Goal: Task Accomplishment & Management: Manage account settings

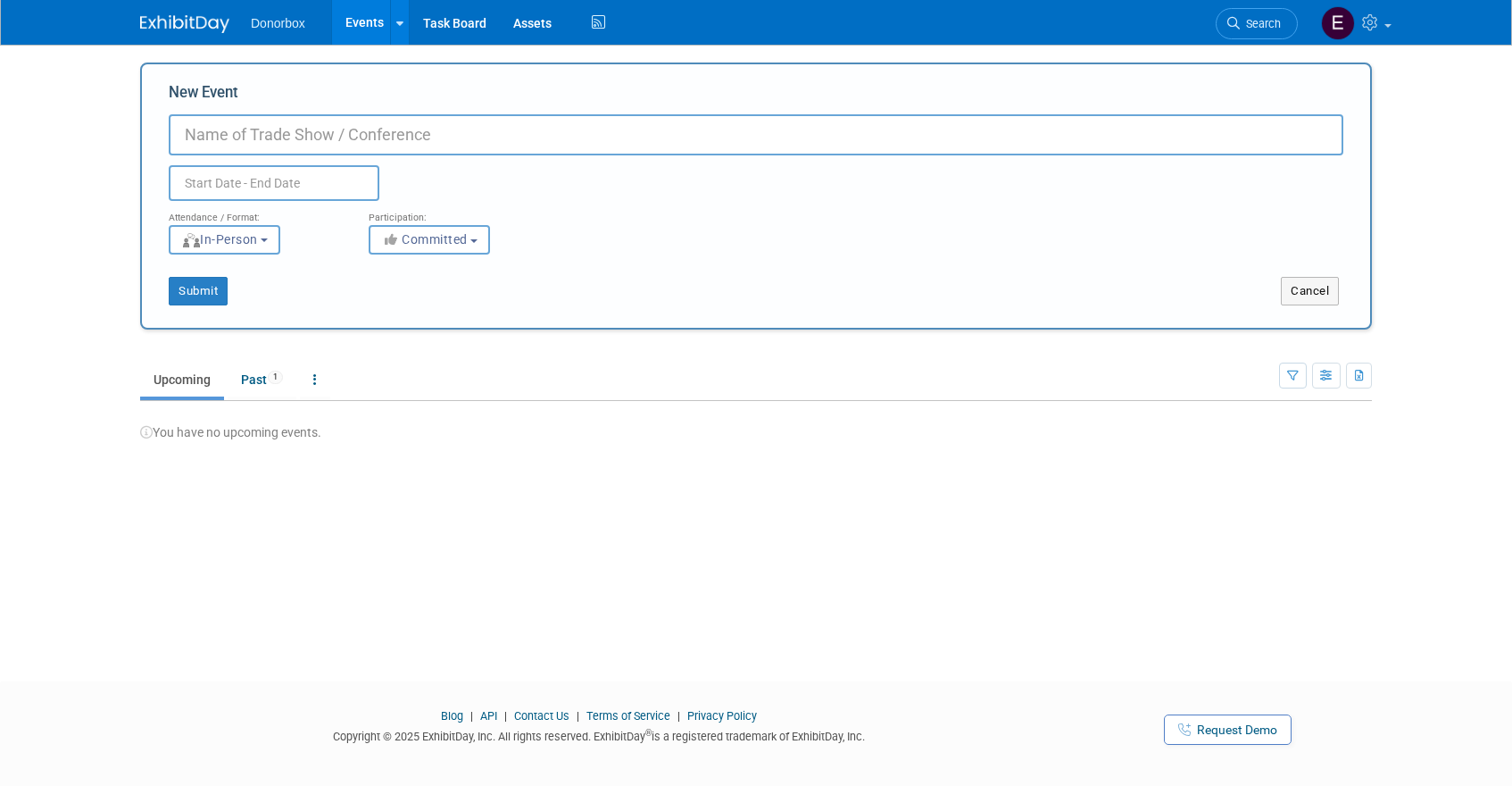
click at [206, 20] on img at bounding box center [185, 25] width 89 height 18
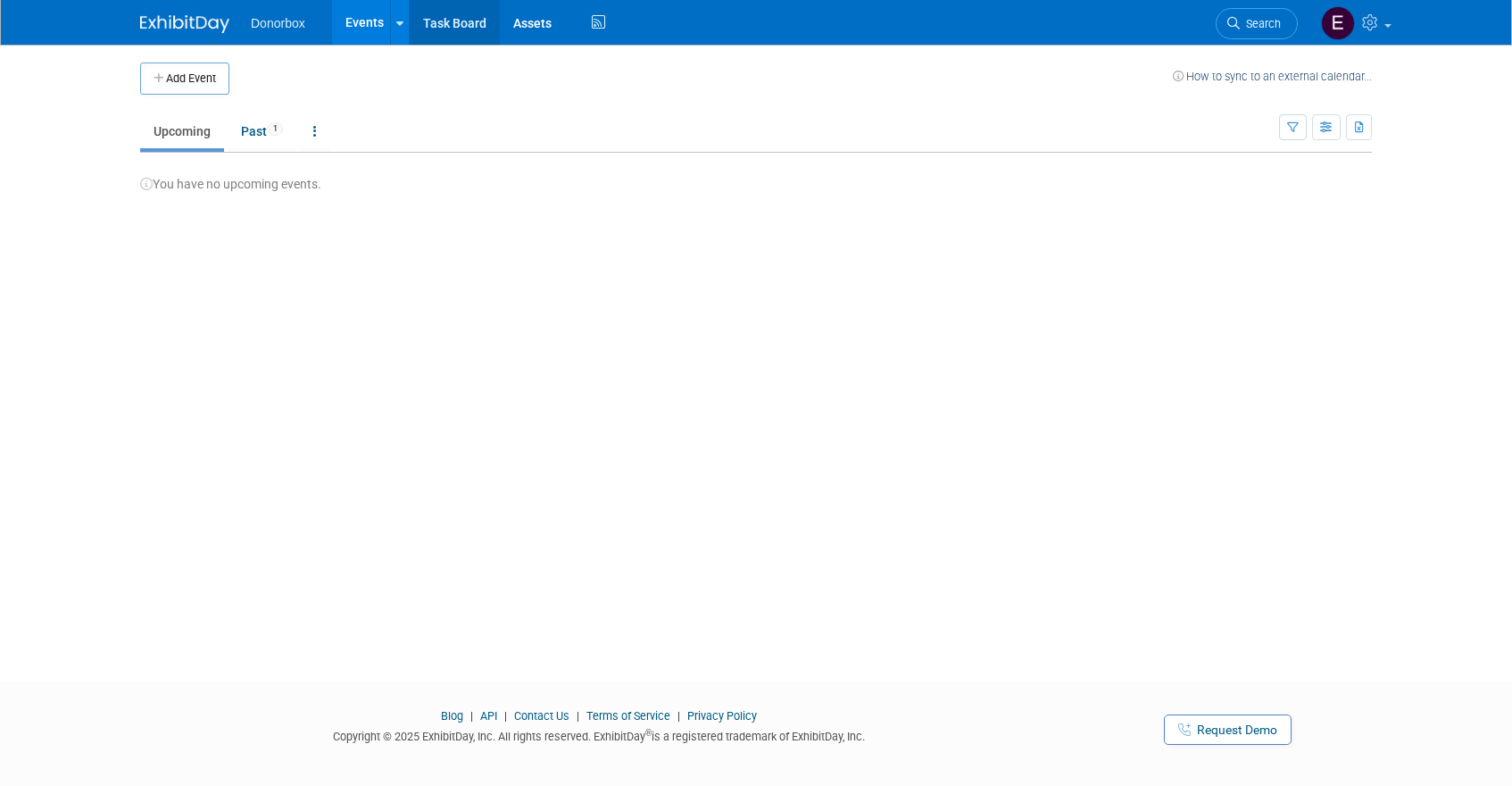
click at [441, 22] on link "Task Board" at bounding box center [454, 22] width 90 height 45
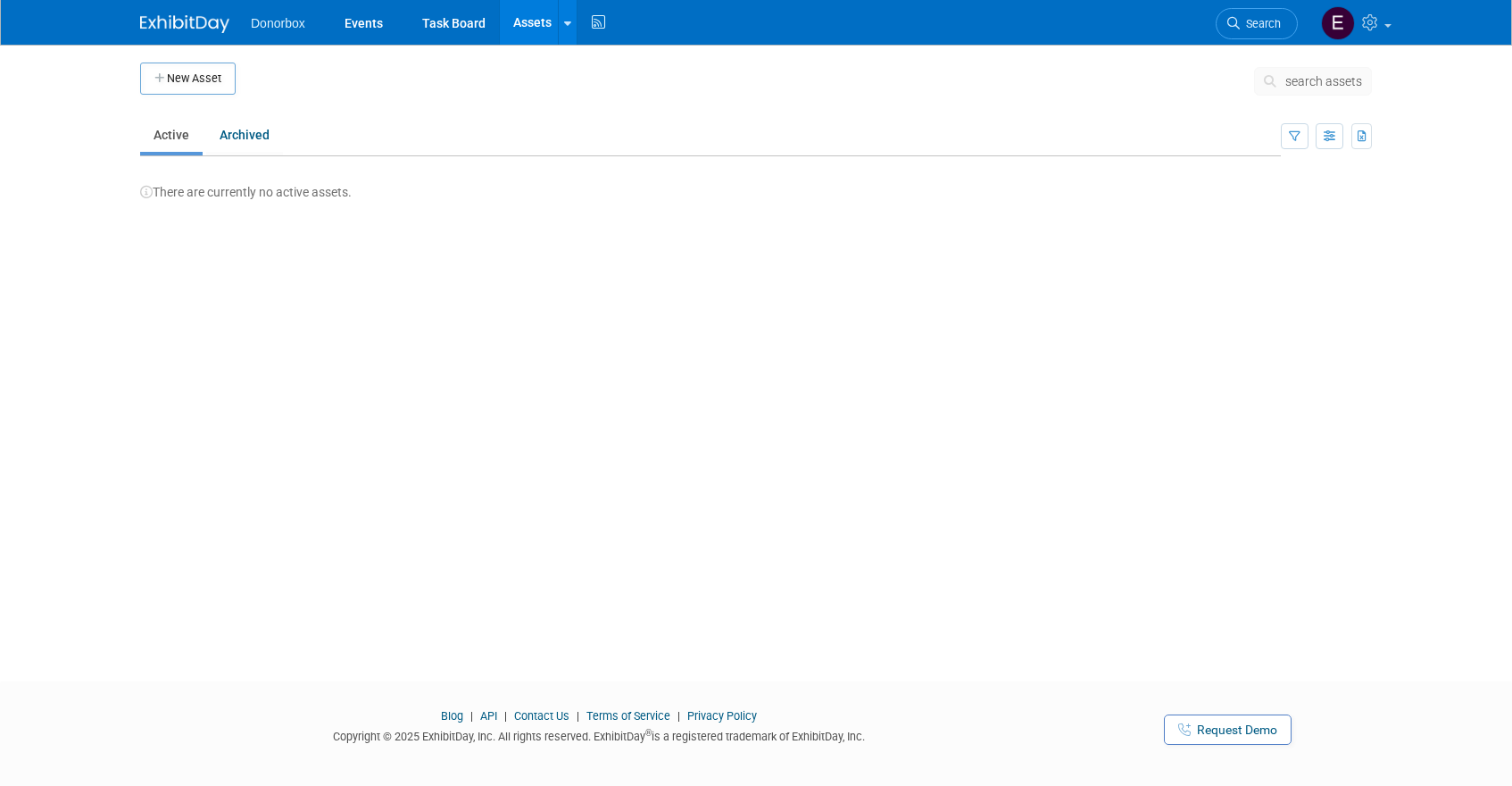
click at [262, 24] on span "Donorbox" at bounding box center [278, 24] width 55 height 15
click at [191, 23] on img at bounding box center [185, 25] width 89 height 18
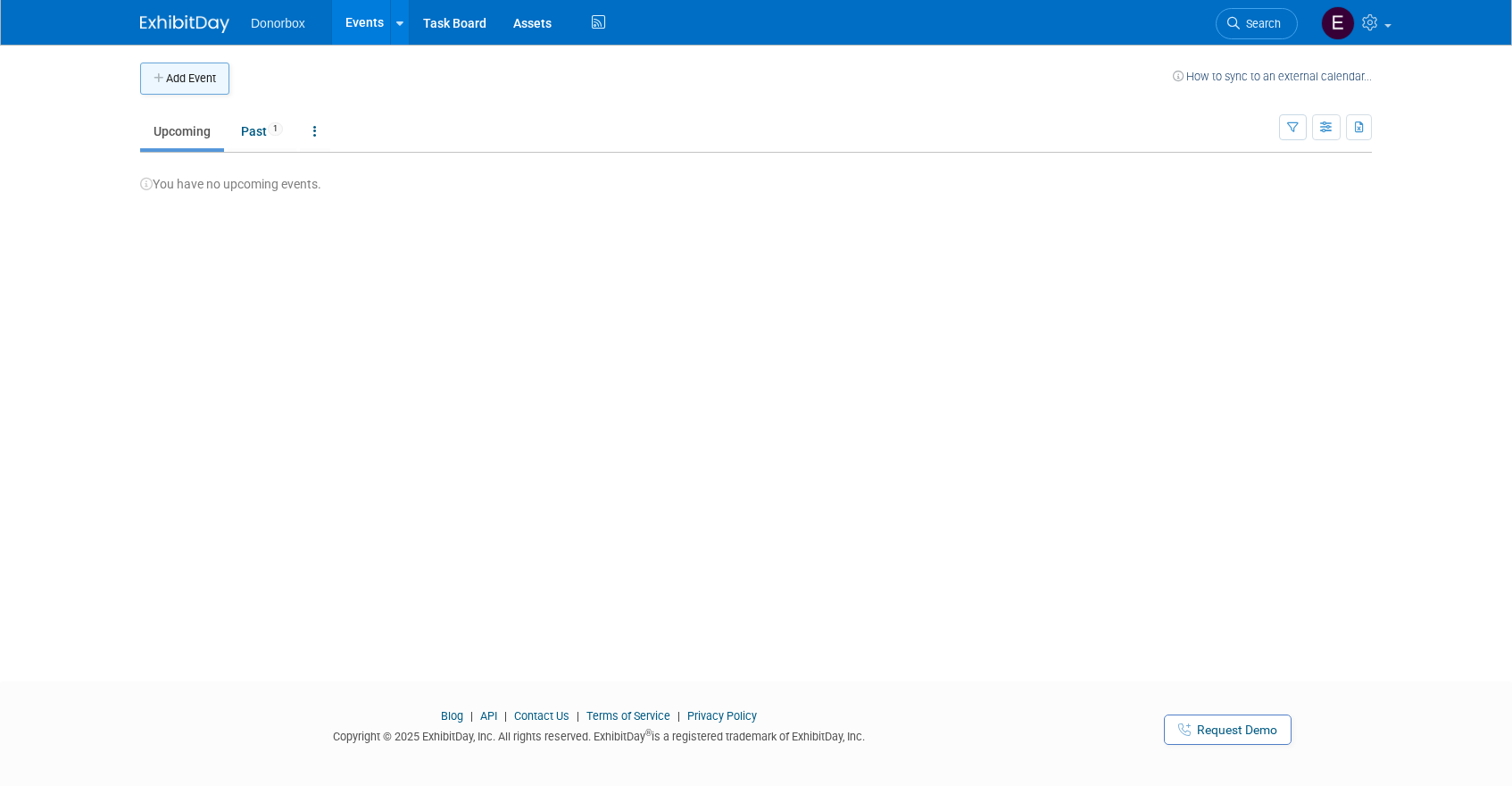
click at [195, 71] on button "Add Event" at bounding box center [185, 78] width 89 height 32
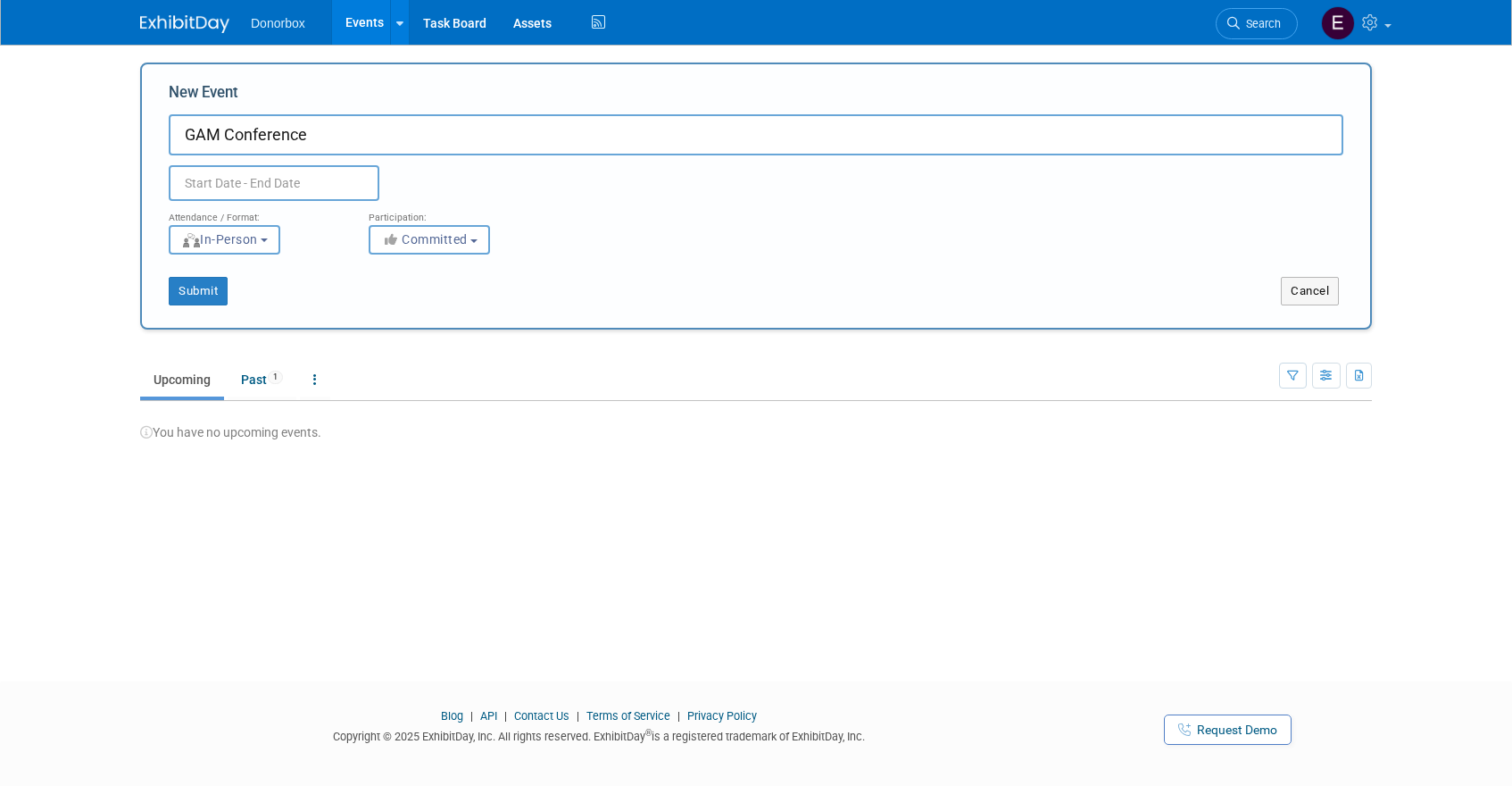
type input "GAM Conference"
click at [296, 188] on input "text" at bounding box center [273, 182] width 210 height 36
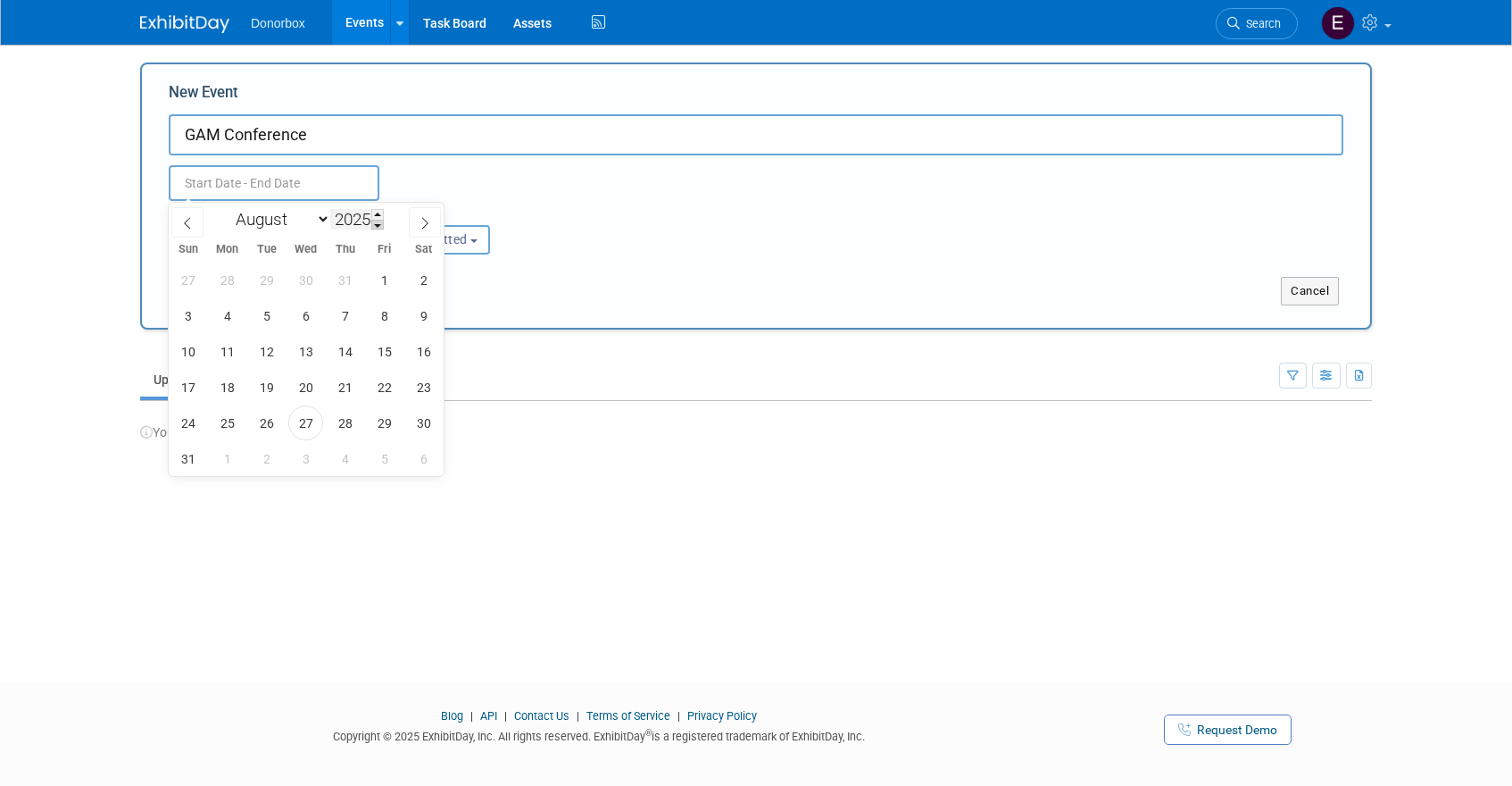
click at [380, 221] on span at bounding box center [378, 225] width 13 height 11
click at [380, 211] on span at bounding box center [378, 214] width 13 height 11
type input "2026"
click at [248, 224] on select "January February March April May June July August September October November De…" at bounding box center [279, 219] width 103 height 23
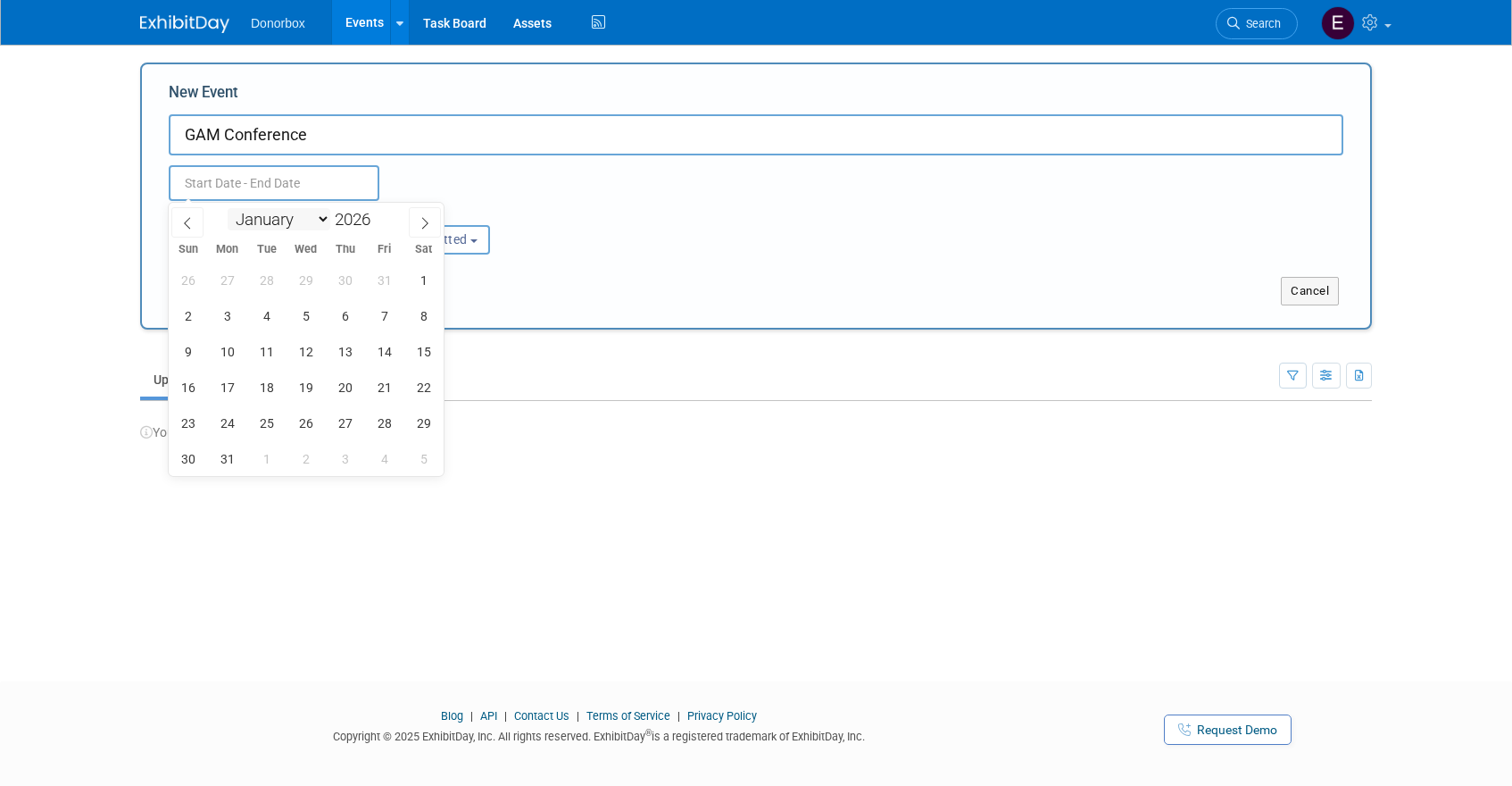
select select "1"
click at [228, 208] on select "January February March April May June July August September October November De…" at bounding box center [279, 219] width 103 height 23
click at [297, 282] on span "4" at bounding box center [306, 280] width 35 height 35
click at [387, 285] on span "6" at bounding box center [384, 280] width 35 height 35
type input "Feb 4, 2026 to Feb 6, 2026"
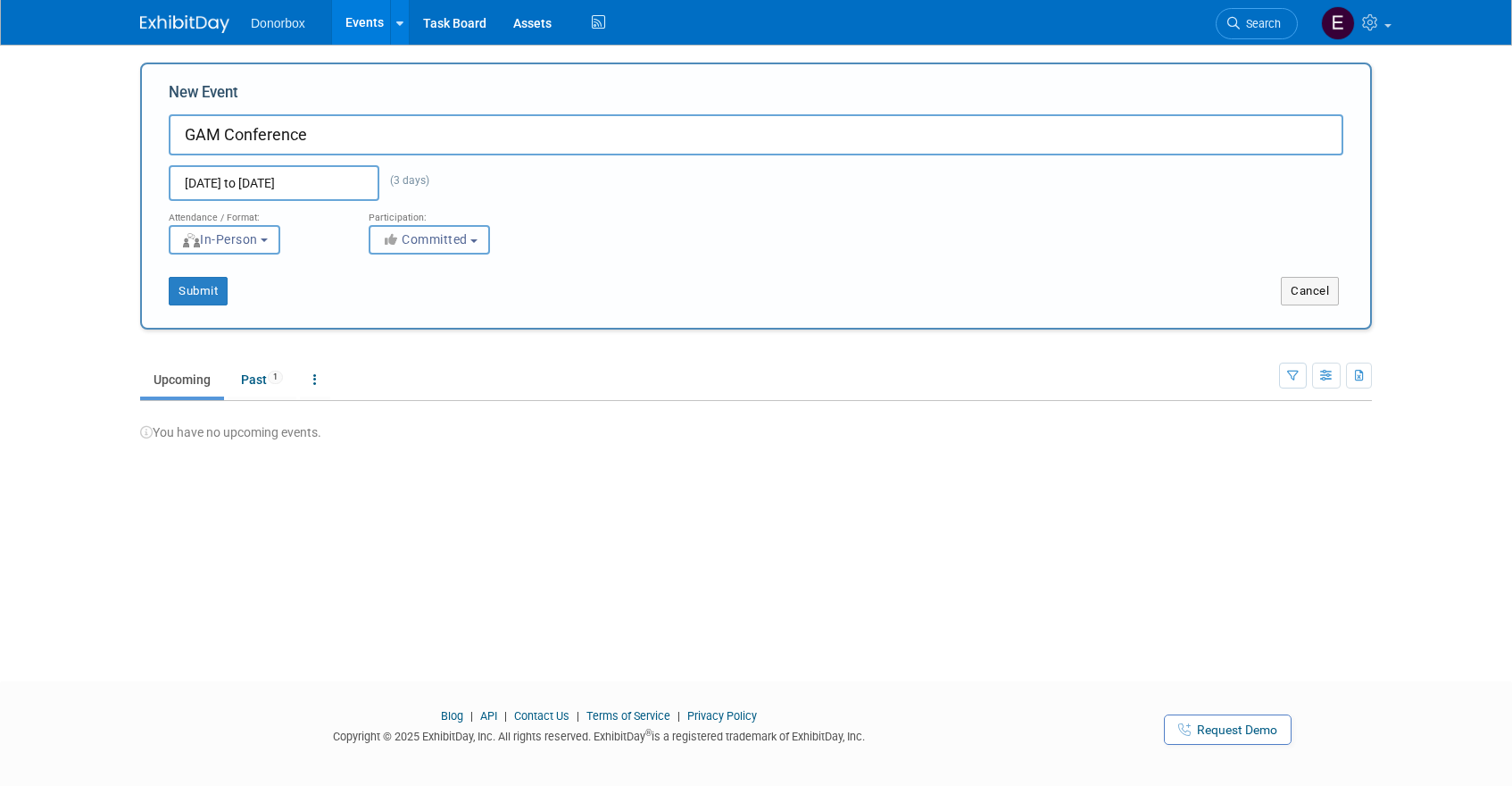
click at [473, 234] on button "Committed" at bounding box center [429, 240] width 121 height 29
click at [465, 312] on label "Considering" at bounding box center [437, 306] width 117 height 23
click at [386, 312] on input "Considering" at bounding box center [380, 307] width 12 height 12
select select "2"
click at [215, 296] on button "Submit" at bounding box center [198, 291] width 59 height 28
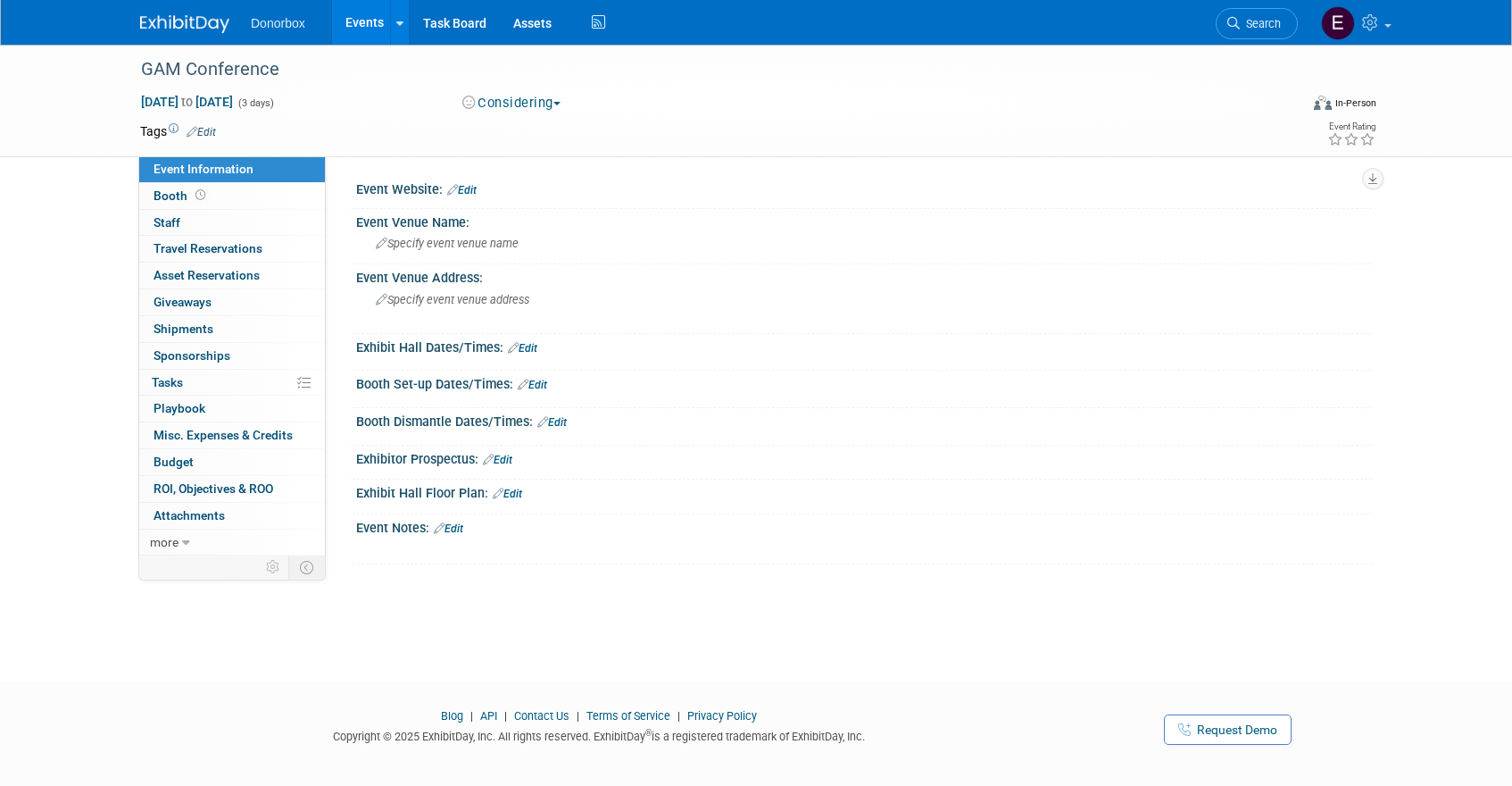
click at [370, 25] on link "Events" at bounding box center [365, 22] width 66 height 45
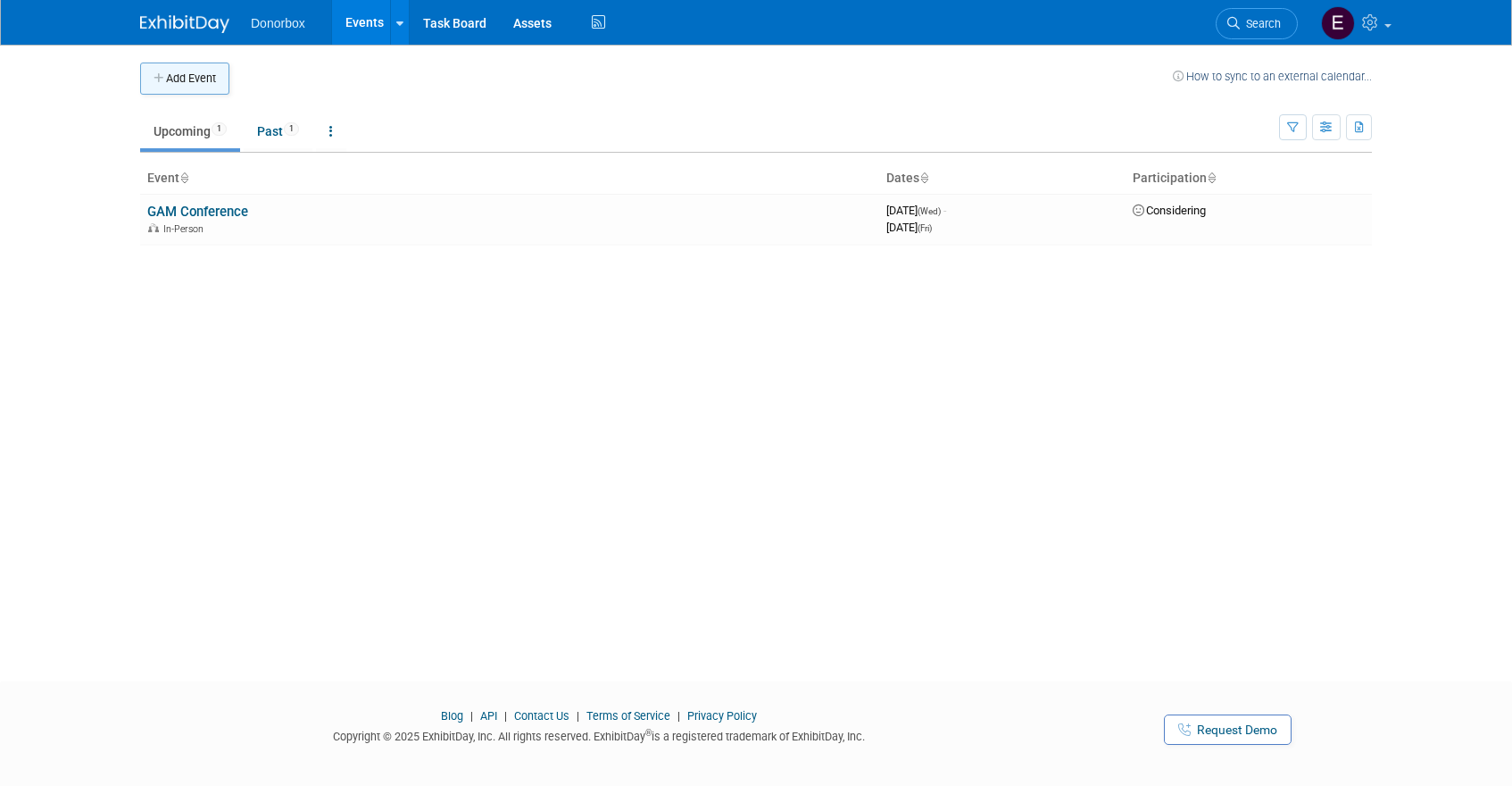
click at [201, 80] on button "Add Event" at bounding box center [185, 78] width 89 height 32
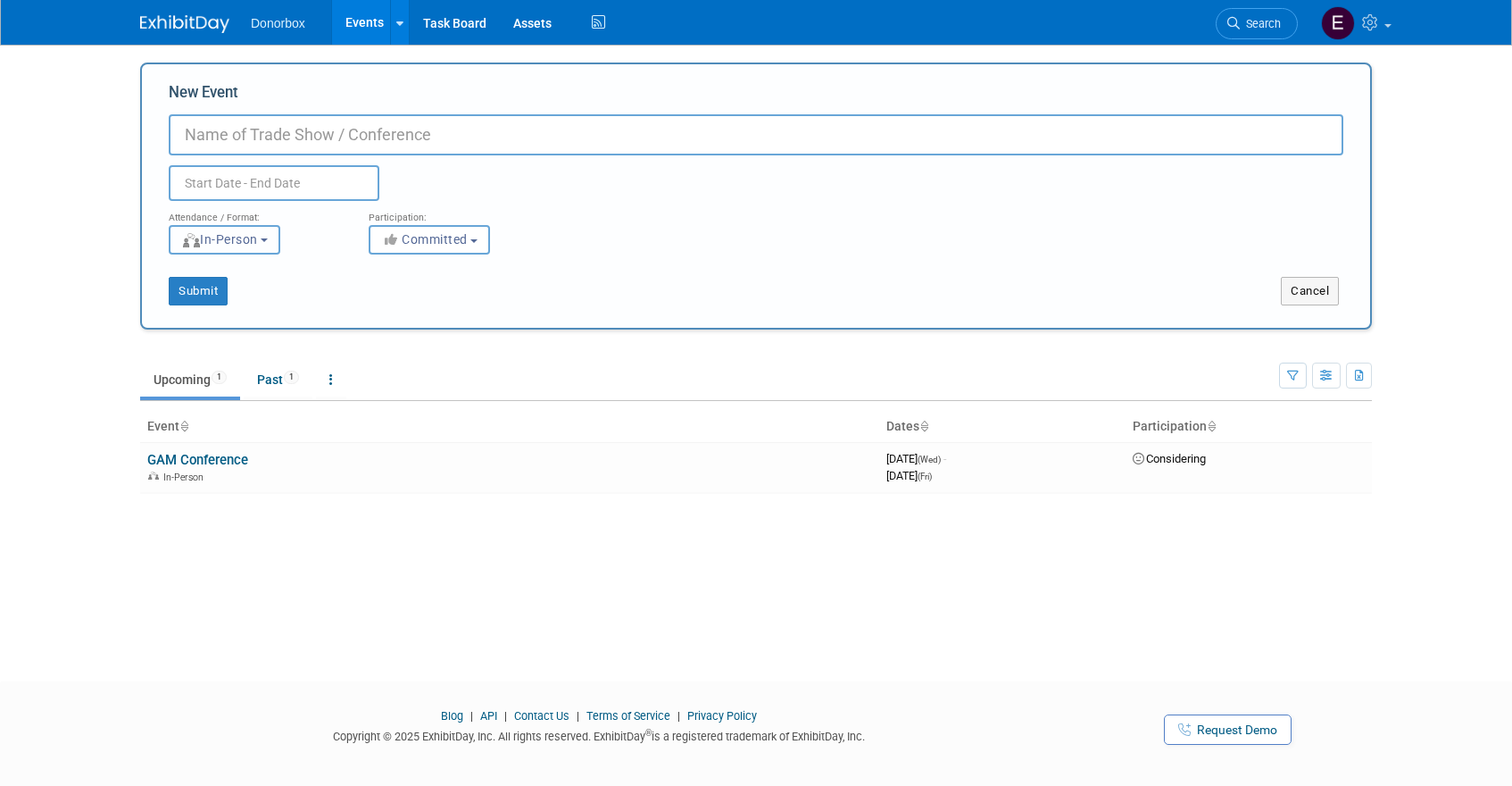
click at [267, 236] on button "In-Person" at bounding box center [224, 240] width 112 height 29
click at [256, 342] on label "Hybrid" at bounding box center [230, 340] width 104 height 24
click at [186, 342] on input "Hybrid" at bounding box center [179, 340] width 12 height 12
click at [239, 240] on span "Hybrid" at bounding box center [210, 240] width 58 height 15
click at [246, 307] on label "Virtual" at bounding box center [230, 308] width 104 height 24
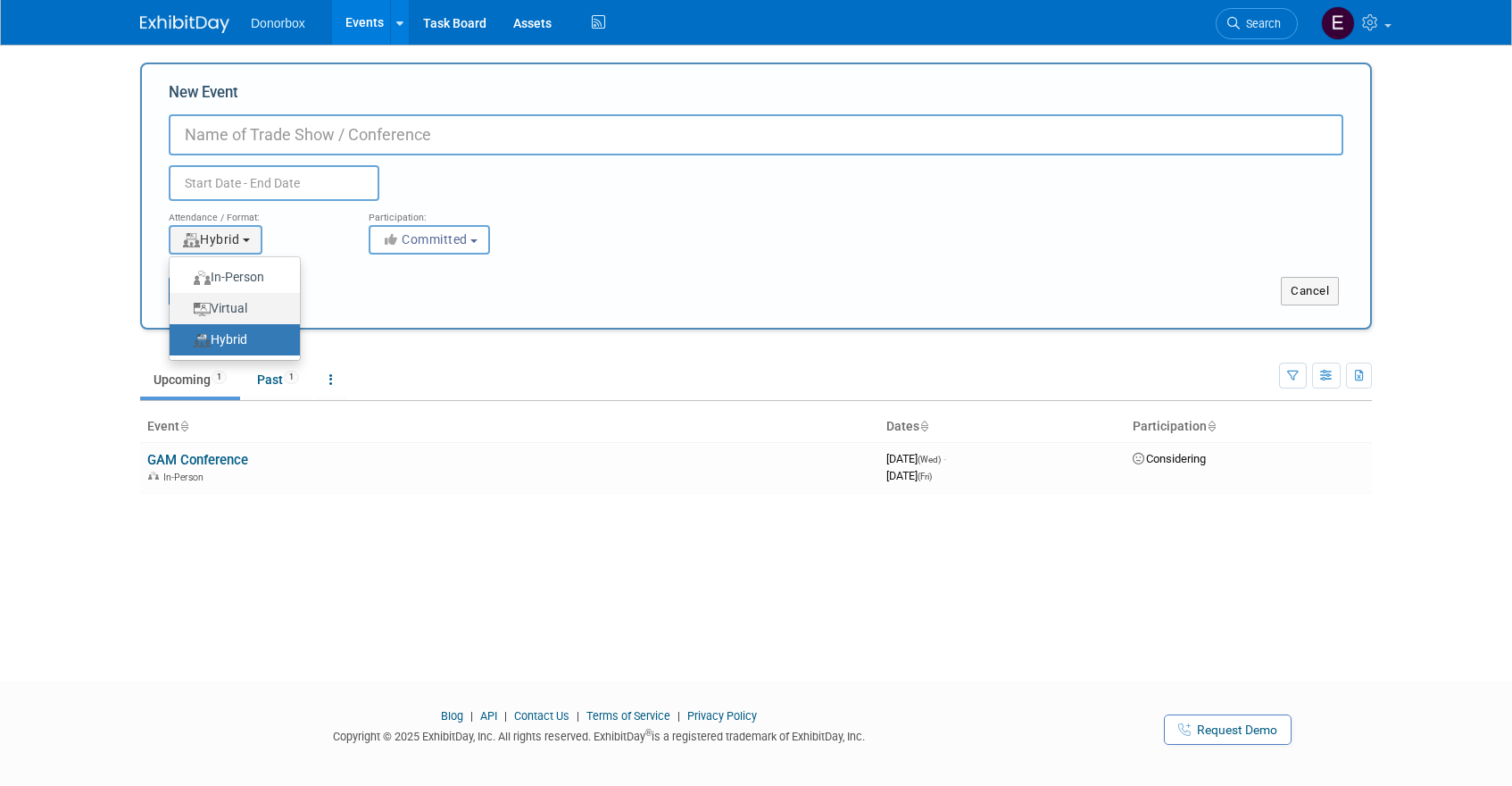
click at [186, 307] on input "Virtual" at bounding box center [179, 308] width 12 height 12
select select "2"
click at [255, 139] on input "New Event" at bounding box center [756, 134] width 1174 height 41
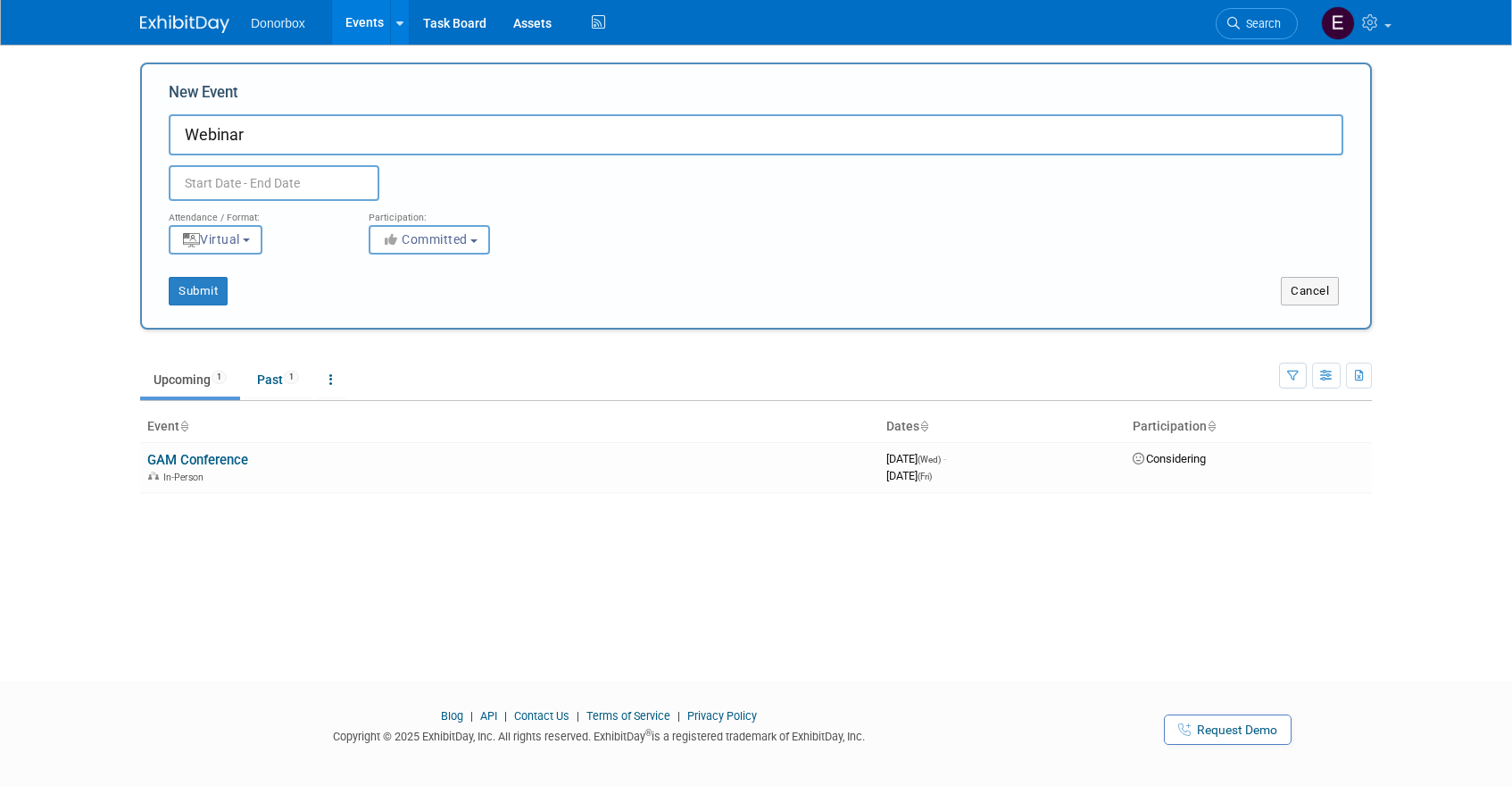
type input "Webinar"
click at [250, 178] on input "text" at bounding box center [273, 182] width 210 height 36
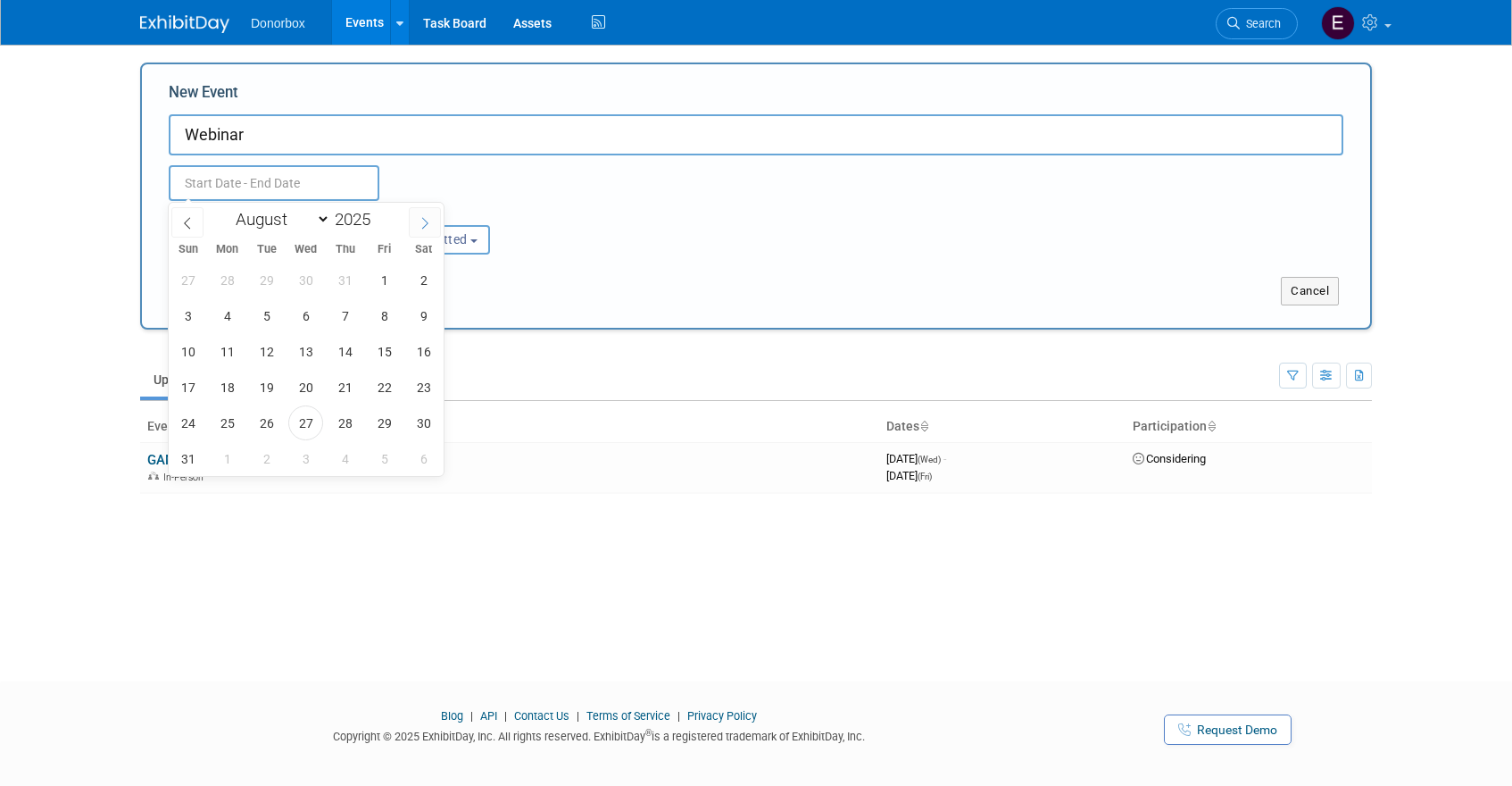
click at [418, 215] on span at bounding box center [424, 221] width 32 height 30
select select "8"
click at [264, 381] on span "23" at bounding box center [267, 387] width 35 height 35
click at [259, 394] on span "23" at bounding box center [267, 387] width 35 height 35
type input "Sep 23, 2025 to Sep 23, 2025"
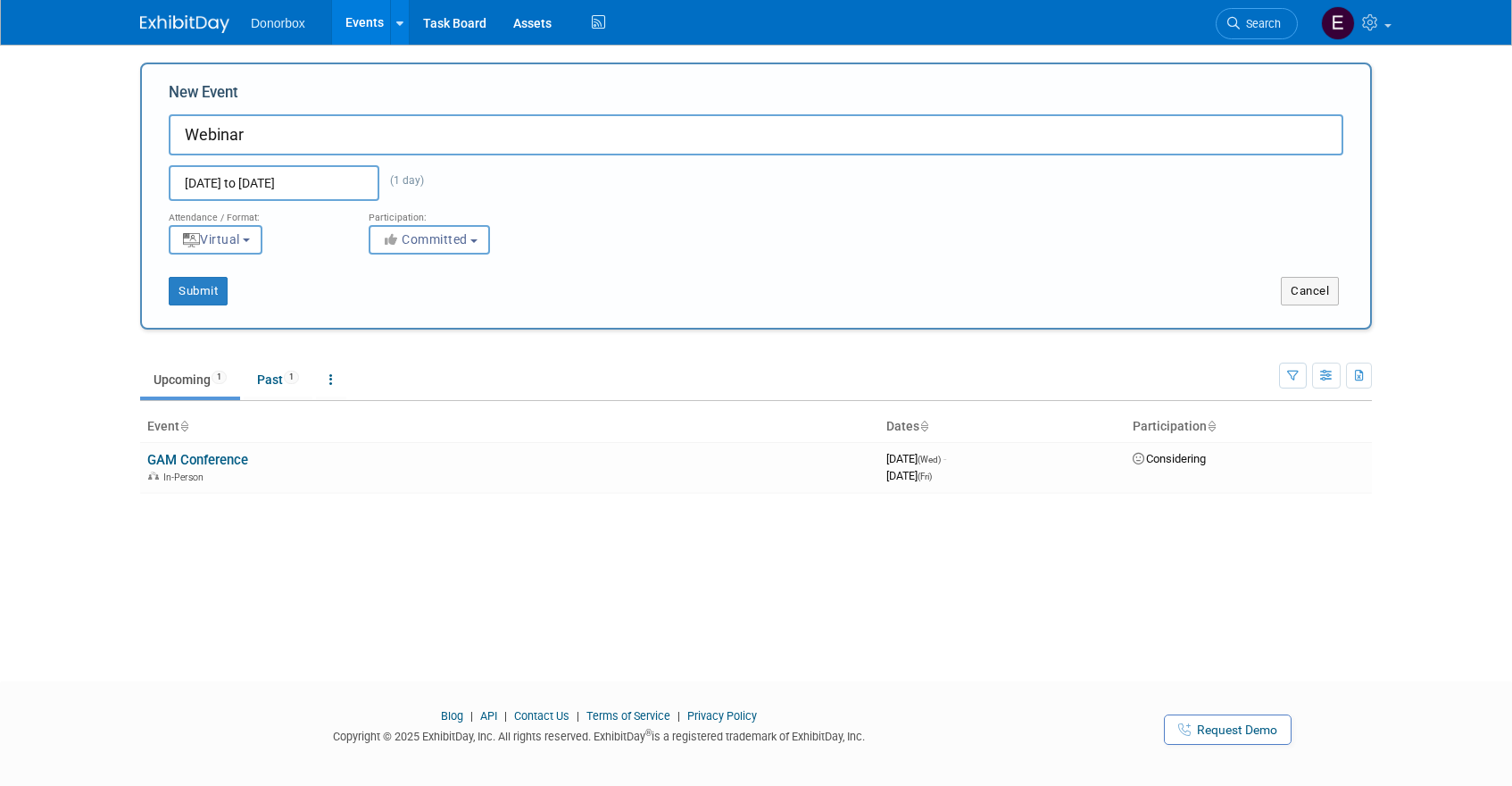
click at [250, 132] on input "Webinar" at bounding box center [756, 134] width 1174 height 41
type input "Webinar Example"
click at [185, 290] on button "Submit" at bounding box center [198, 291] width 59 height 28
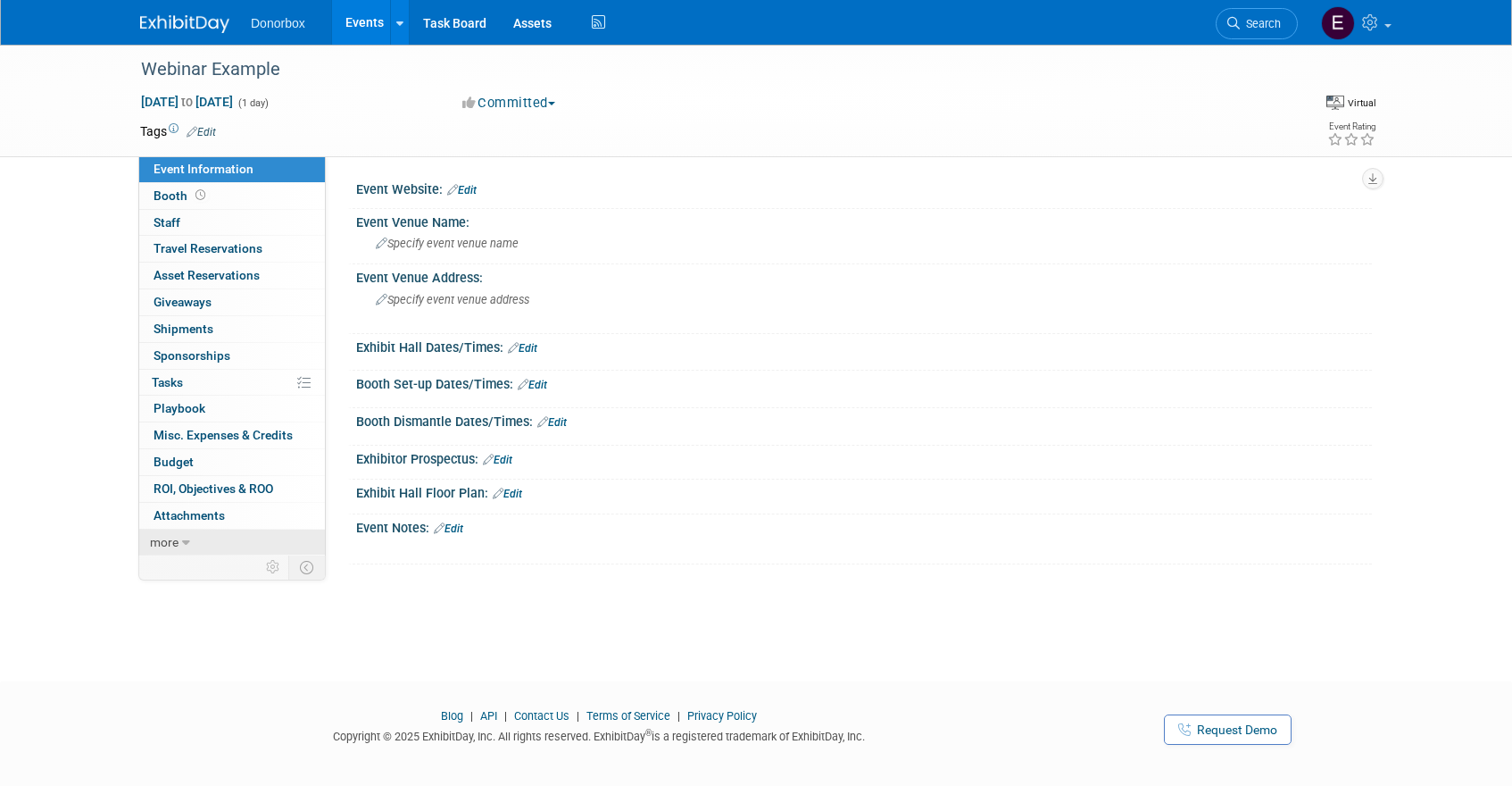
click at [173, 546] on span "more" at bounding box center [164, 542] width 28 height 15
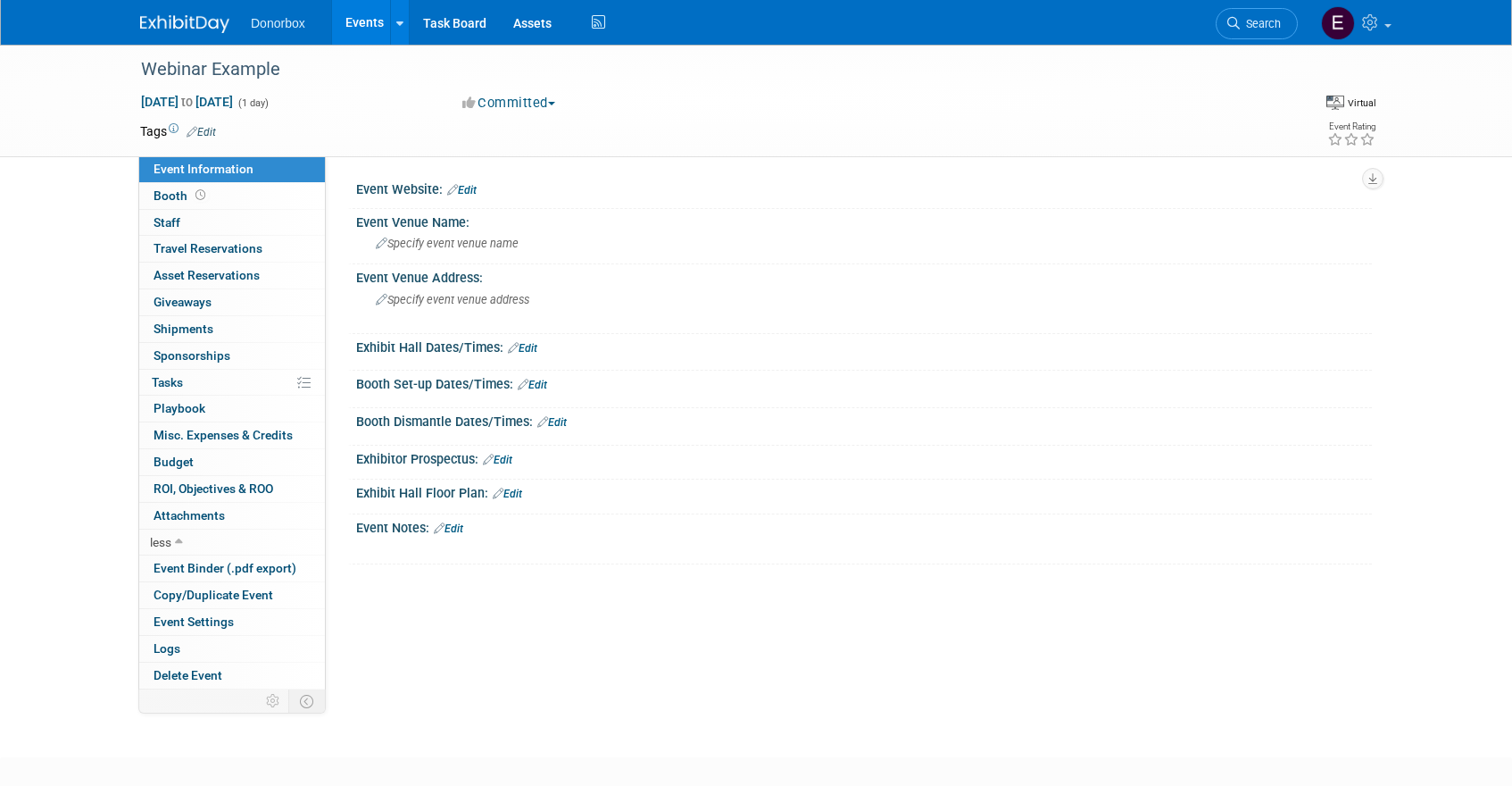
click at [197, 161] on span "Event Information" at bounding box center [204, 168] width 100 height 15
click at [377, 23] on link "Events" at bounding box center [365, 22] width 66 height 45
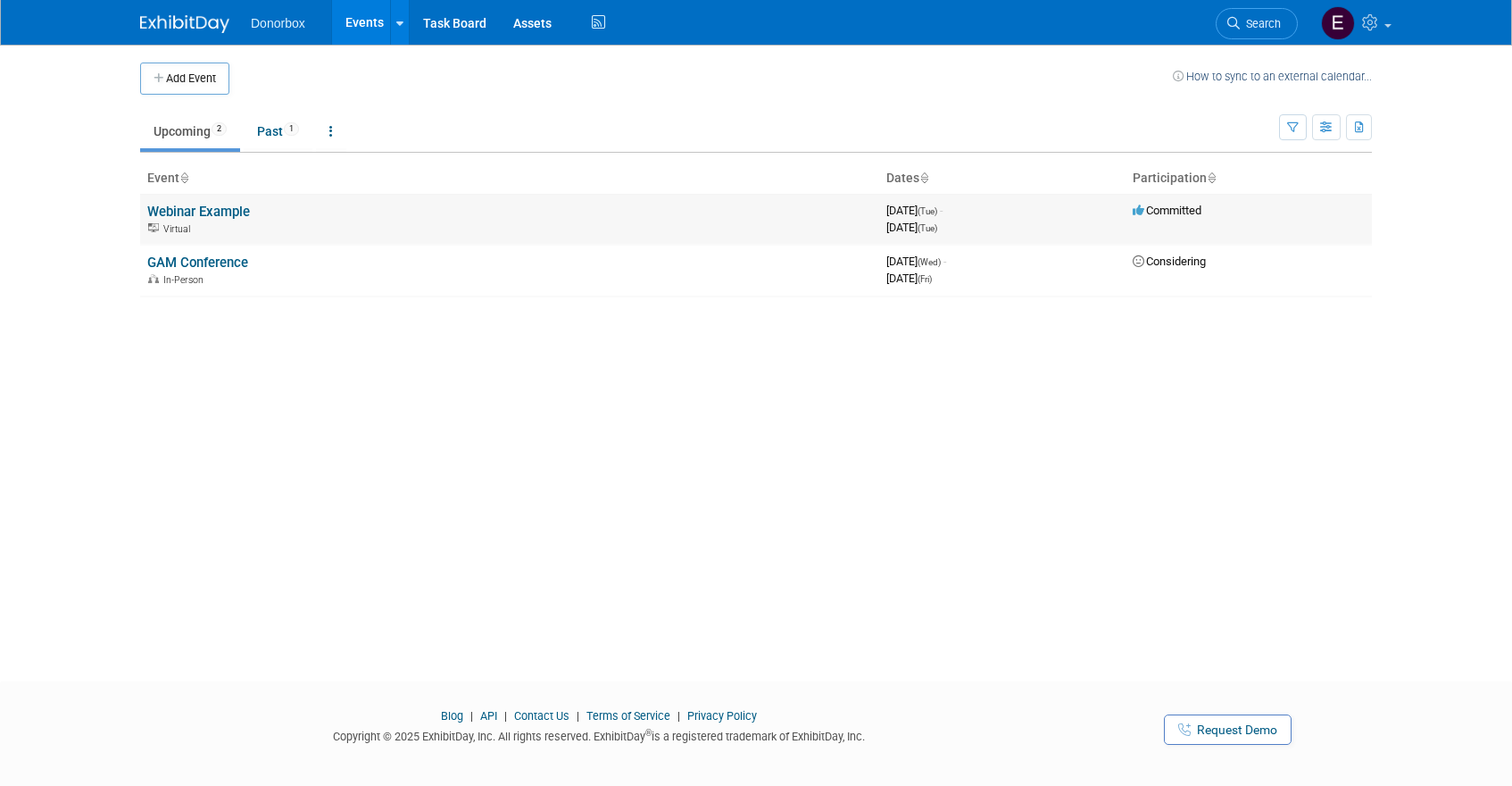
click at [230, 210] on link "Webinar Example" at bounding box center [198, 212] width 103 height 16
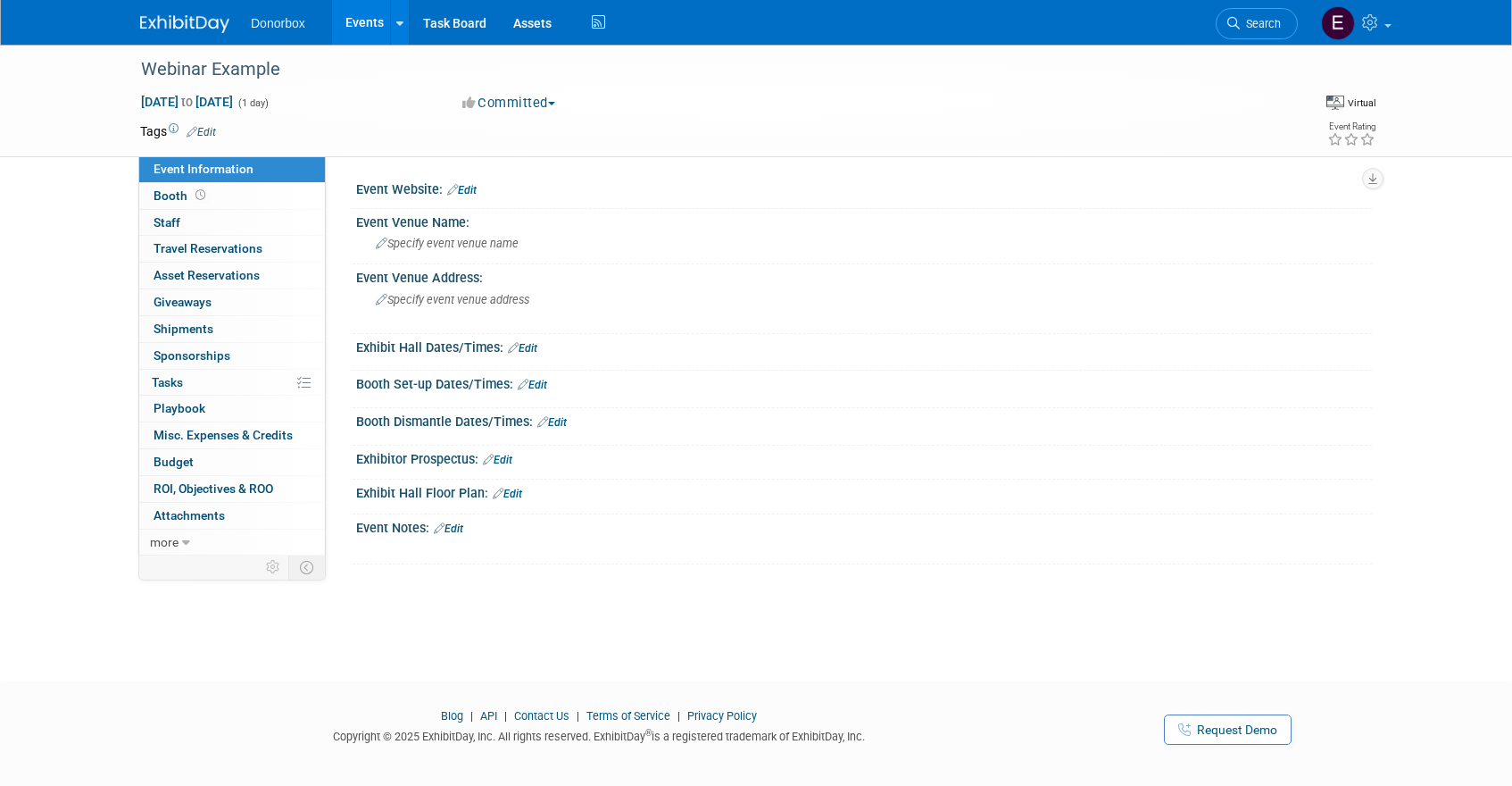
click at [206, 128] on link "Edit" at bounding box center [201, 132] width 29 height 13
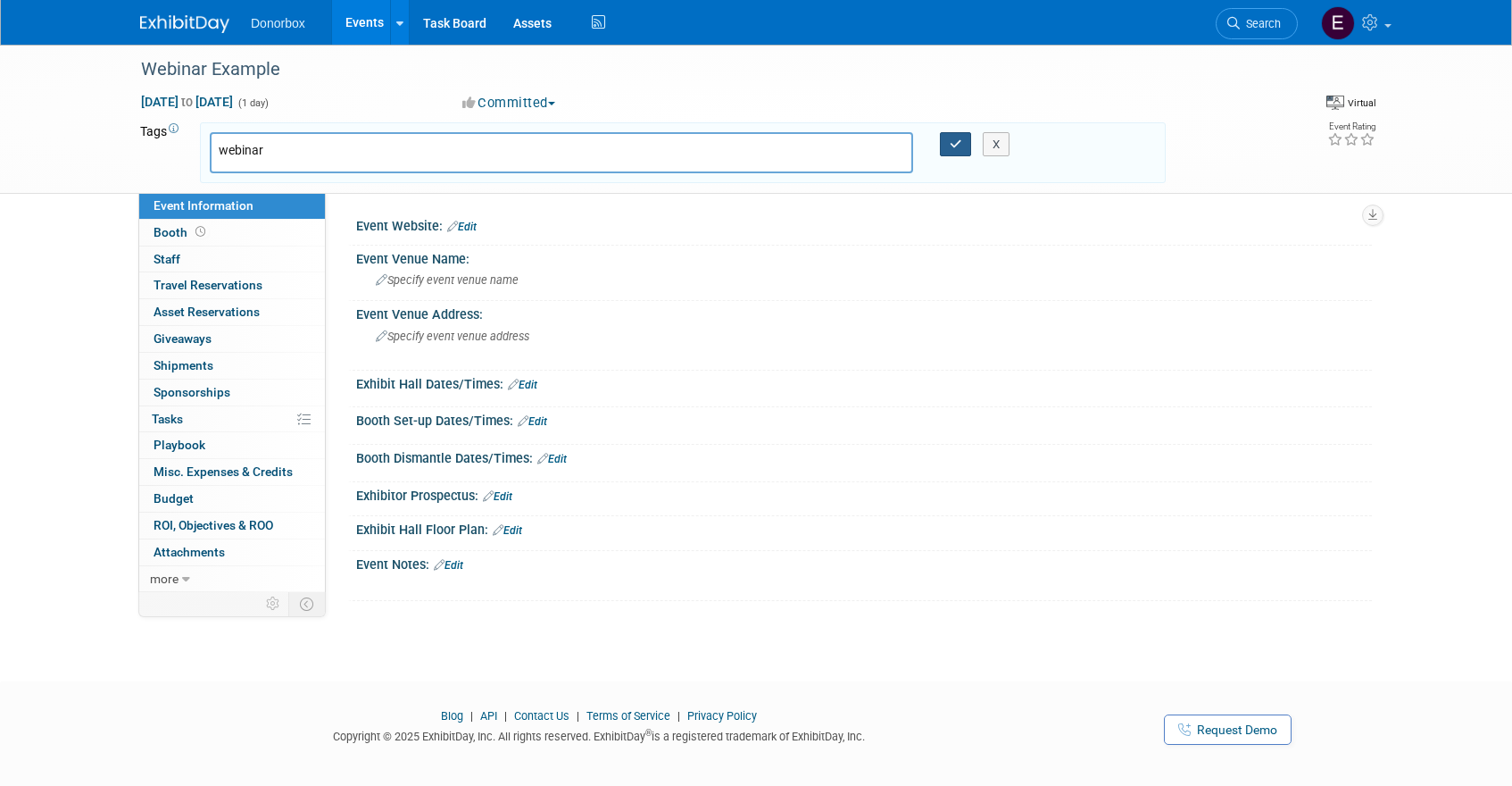
type input "webinar"
click at [954, 151] on button "button" at bounding box center [955, 144] width 32 height 25
type input "webinar"
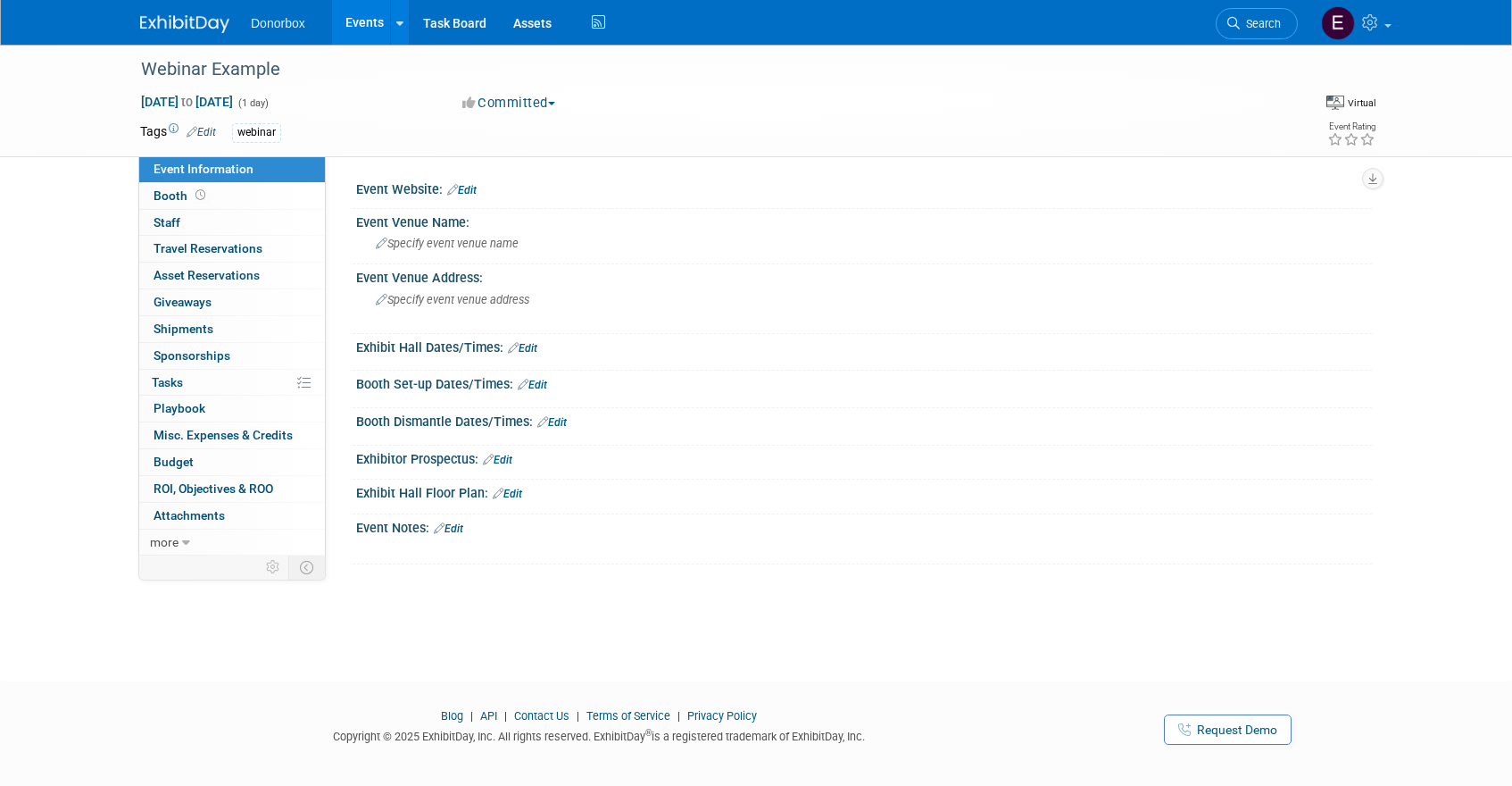
click at [369, 18] on link "Events" at bounding box center [365, 22] width 66 height 45
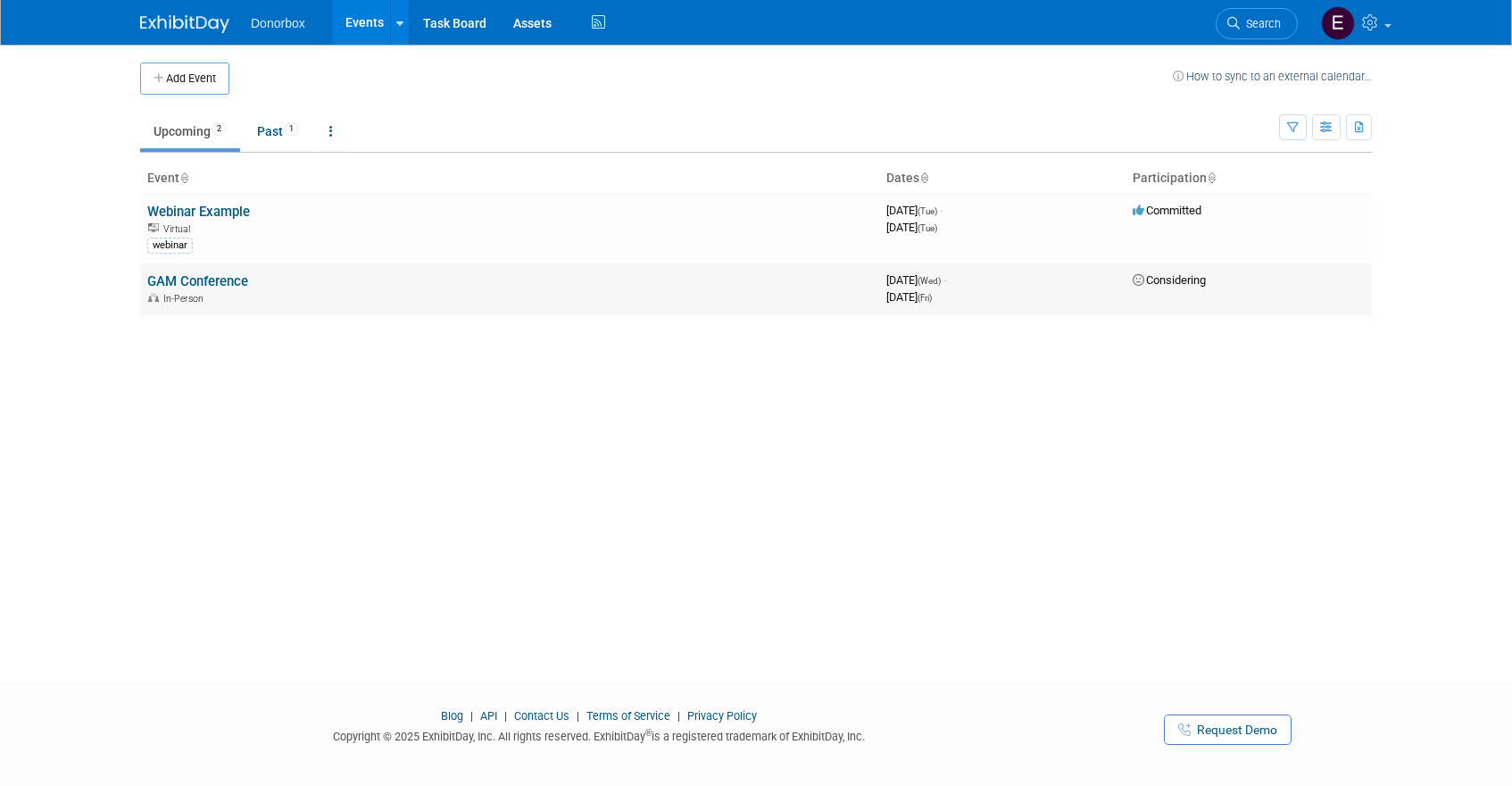
click at [191, 284] on link "GAM Conference" at bounding box center [198, 281] width 101 height 16
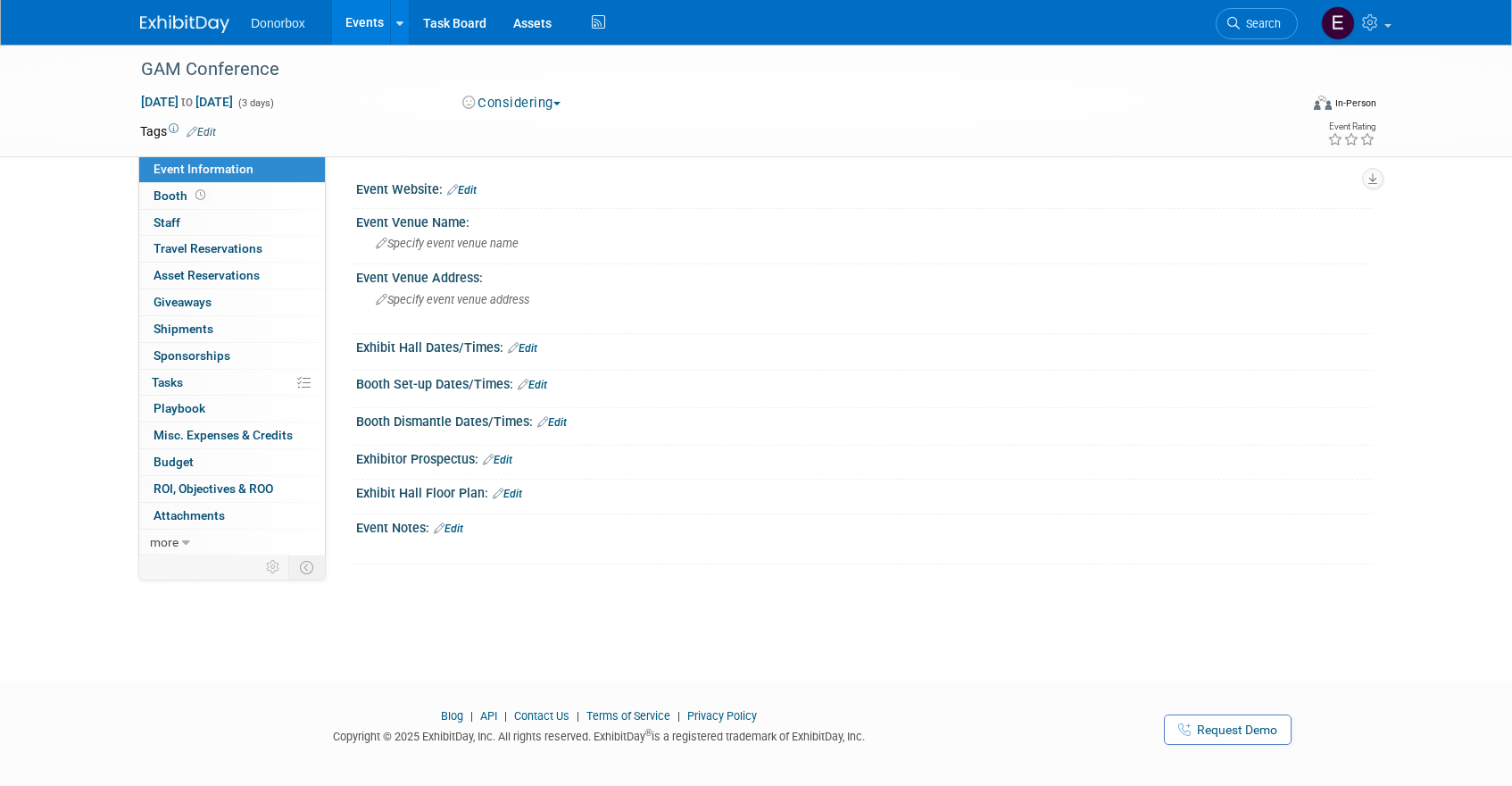
click at [212, 128] on link "Edit" at bounding box center [201, 132] width 29 height 13
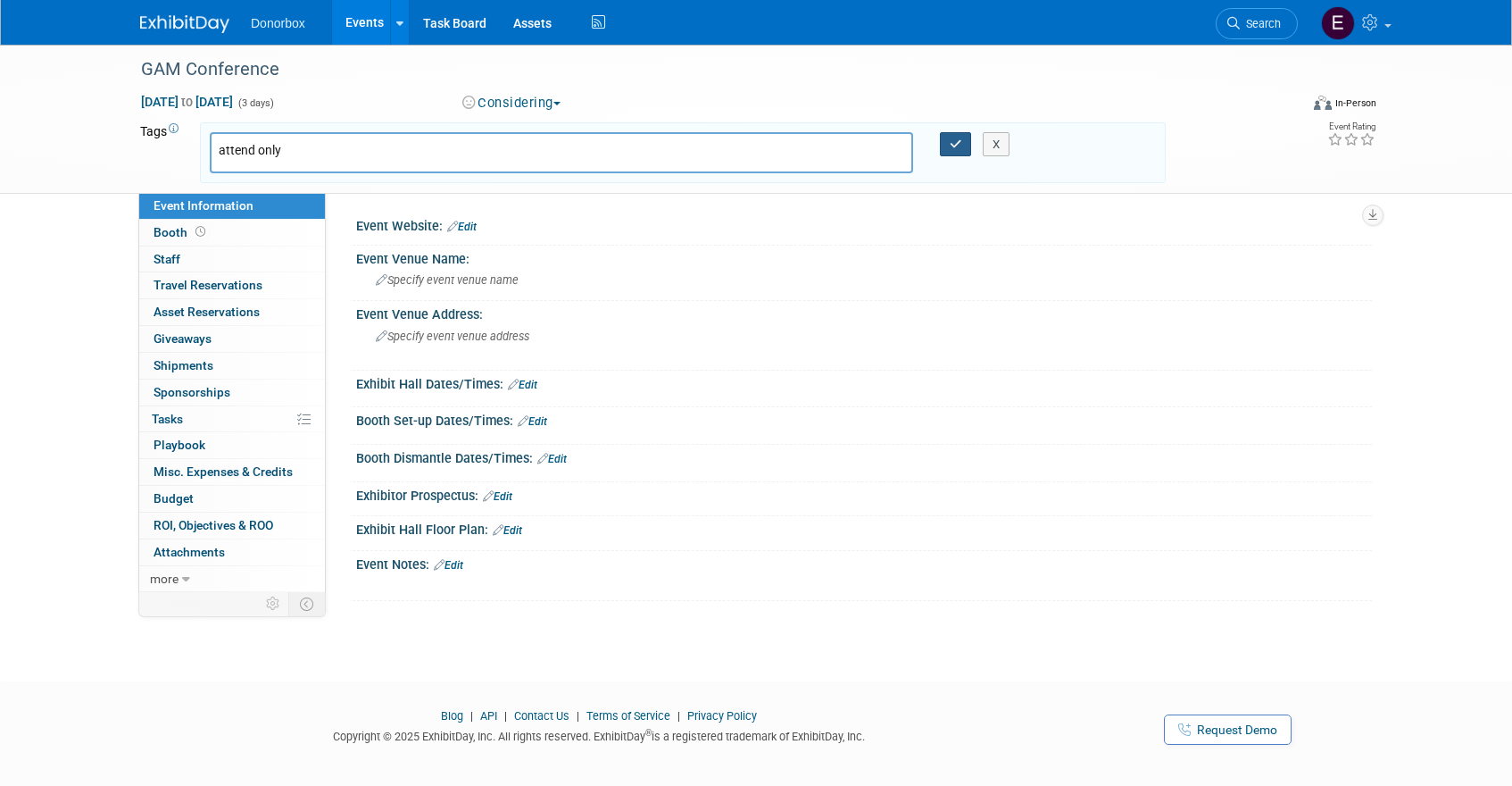
type input "attend only"
click at [953, 146] on icon "button" at bounding box center [956, 144] width 13 height 12
type input "attend only"
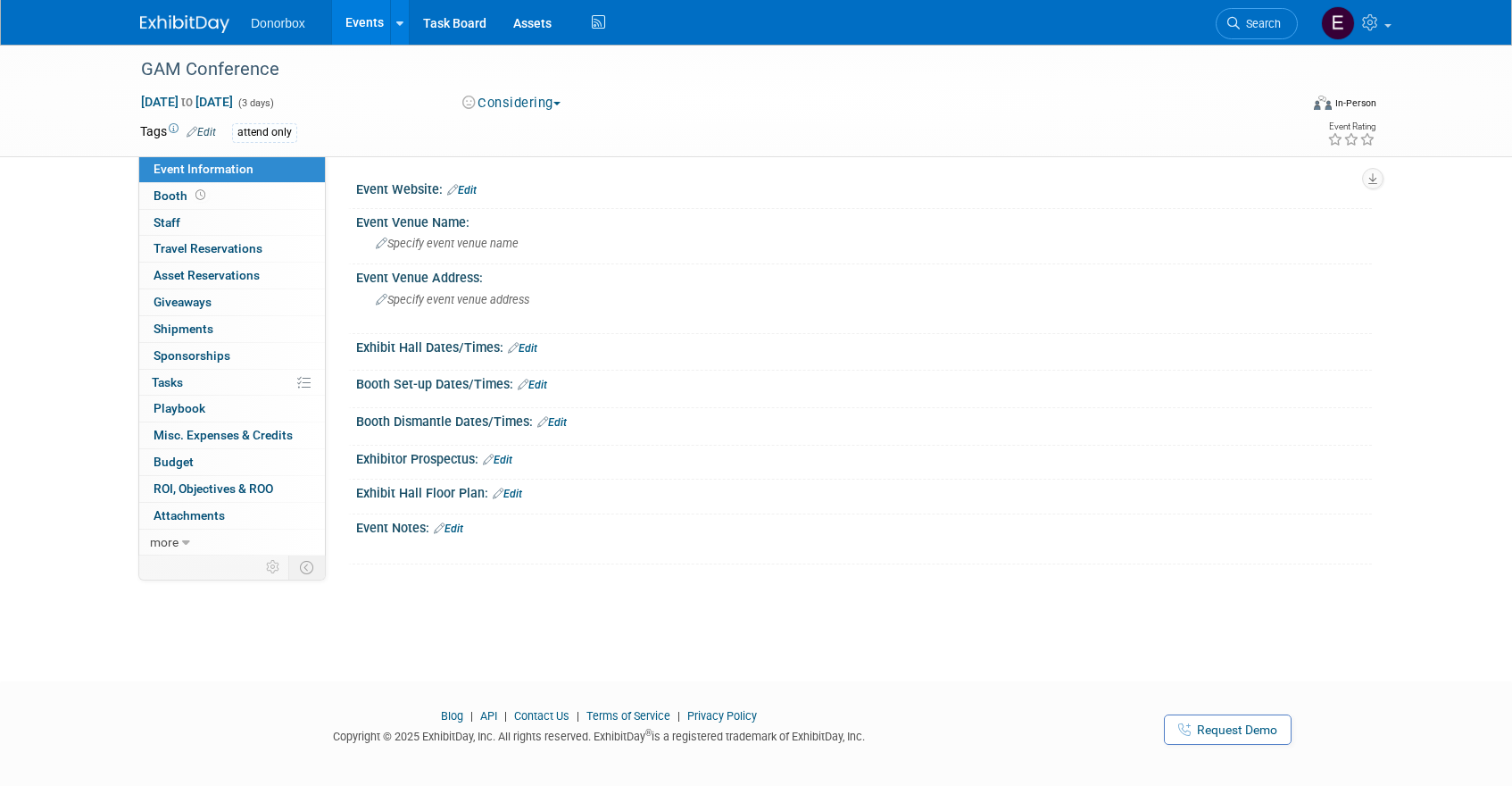
click at [360, 26] on link "Events" at bounding box center [365, 22] width 66 height 45
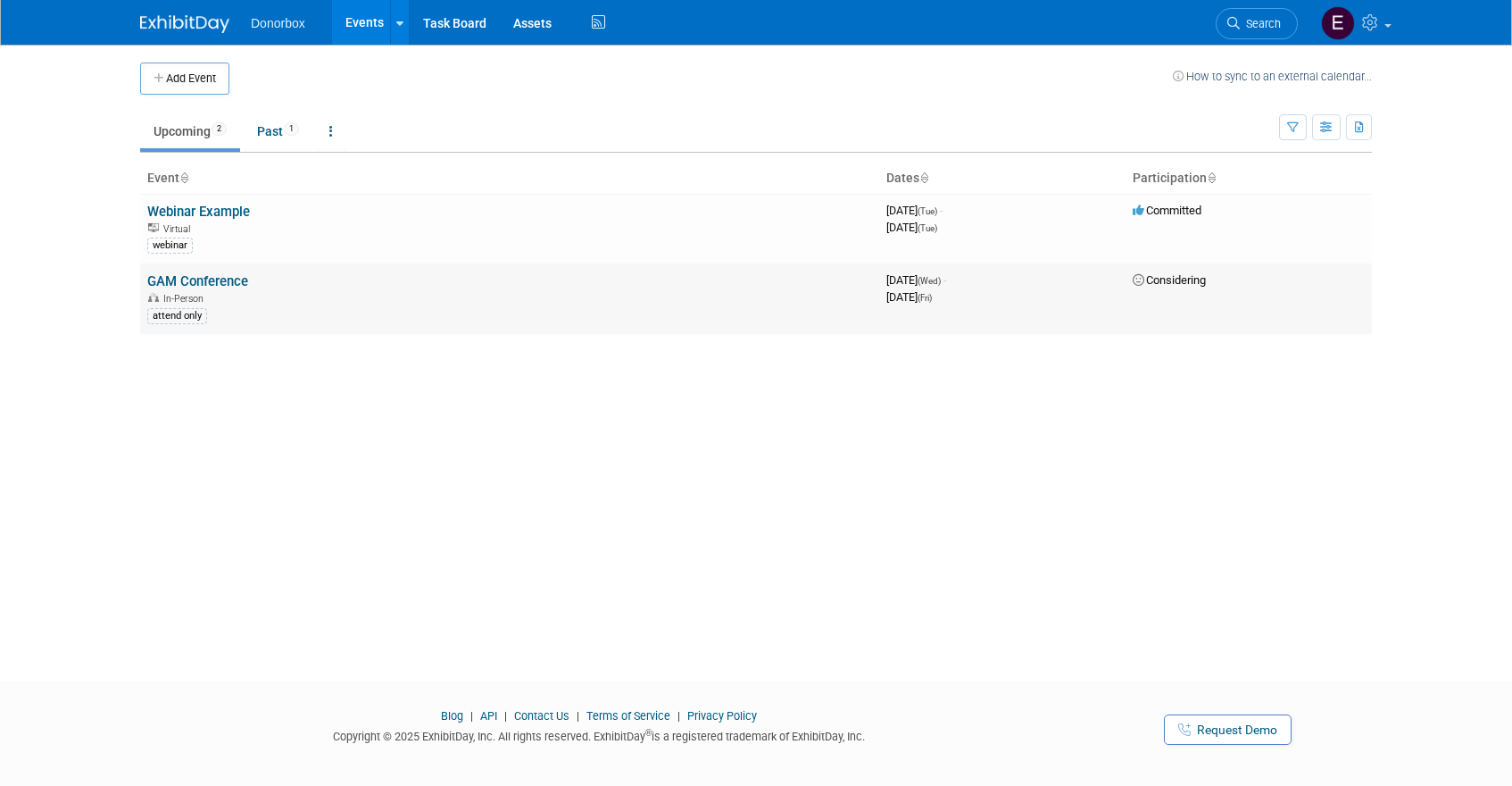
click at [179, 285] on link "GAM Conference" at bounding box center [198, 281] width 101 height 16
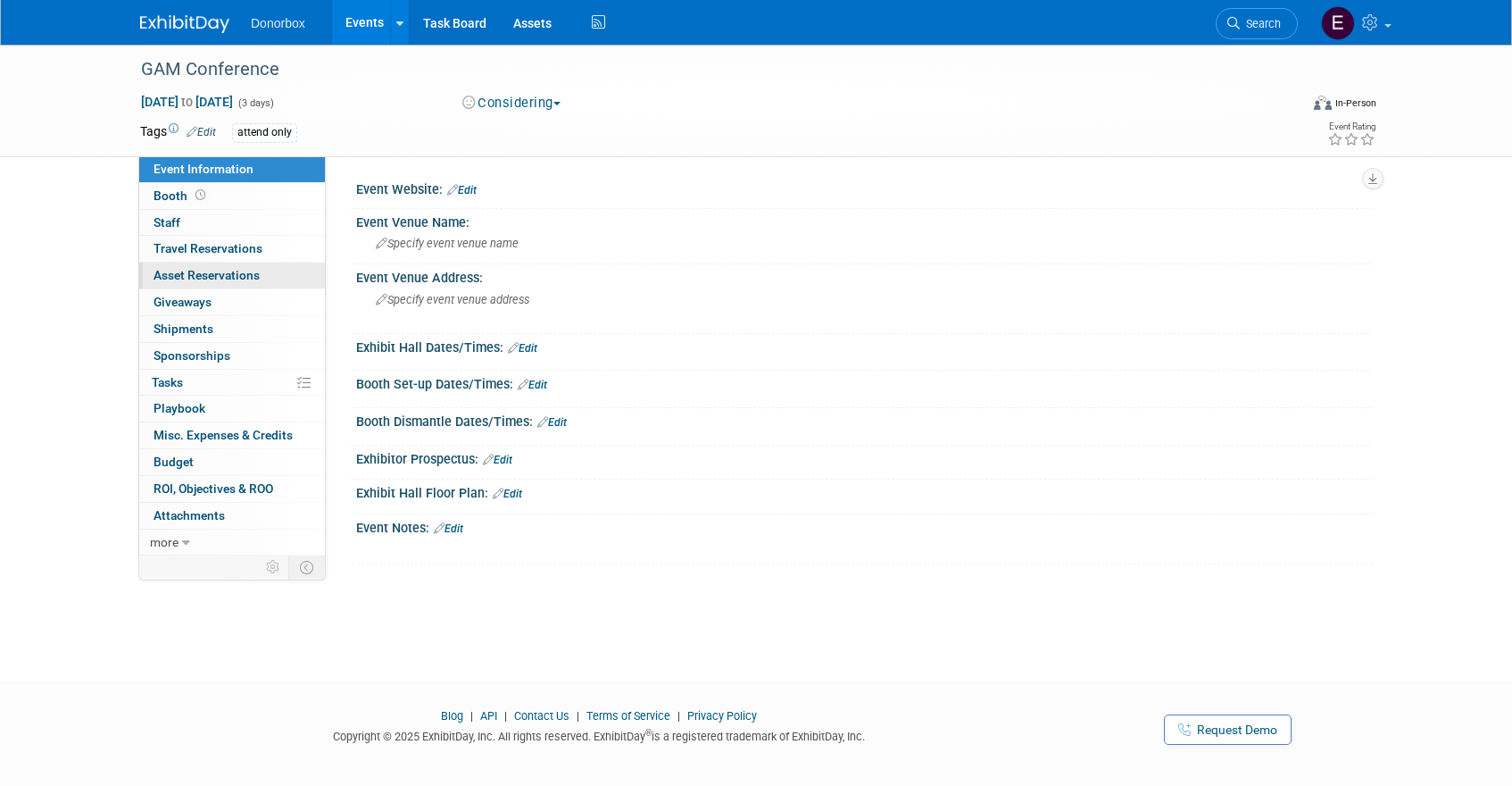
click at [179, 285] on link "0 Asset Reservations 0" at bounding box center [232, 275] width 186 height 26
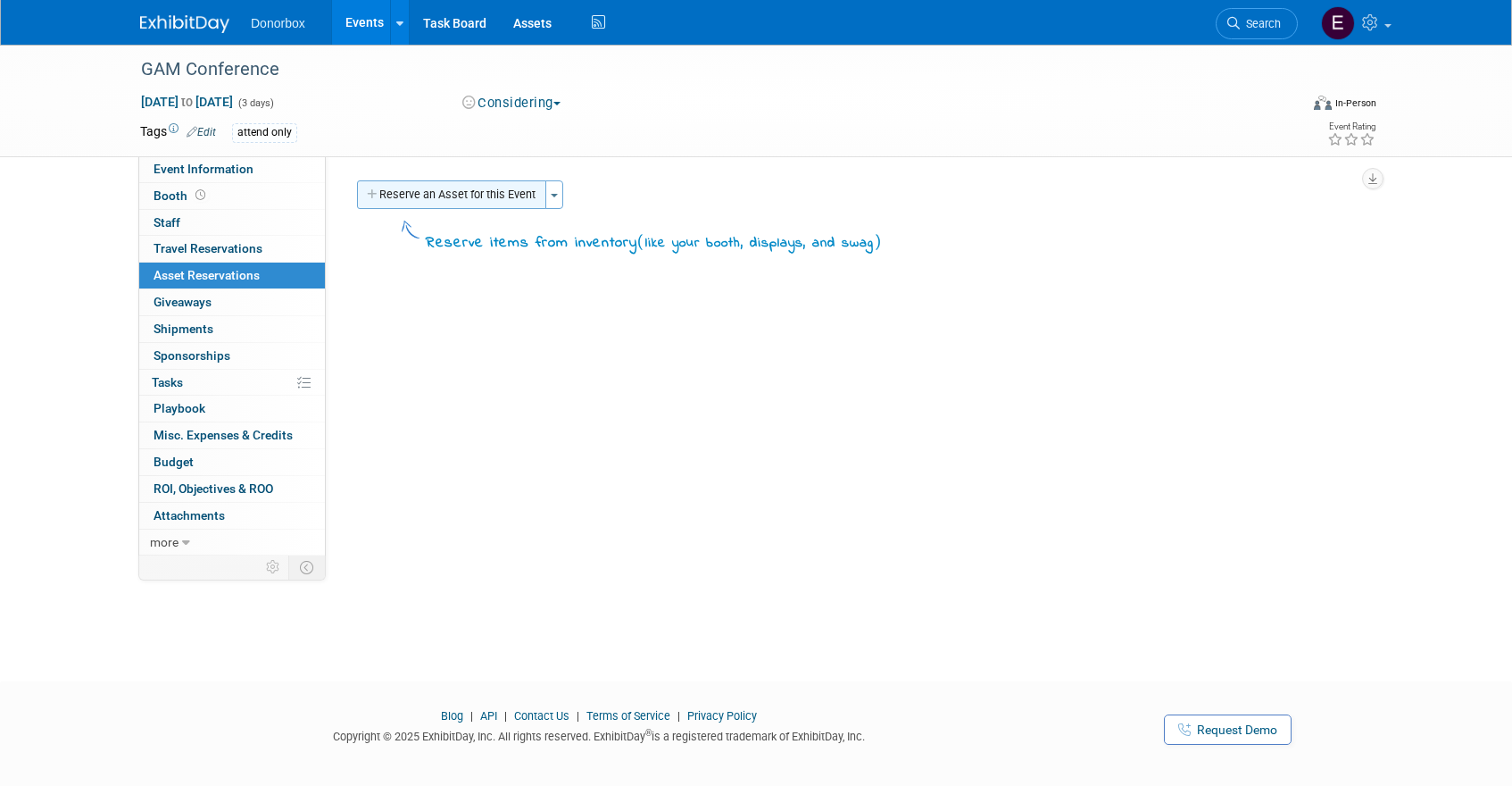
click at [528, 199] on button "Reserve an Asset for this Event" at bounding box center [452, 194] width 189 height 28
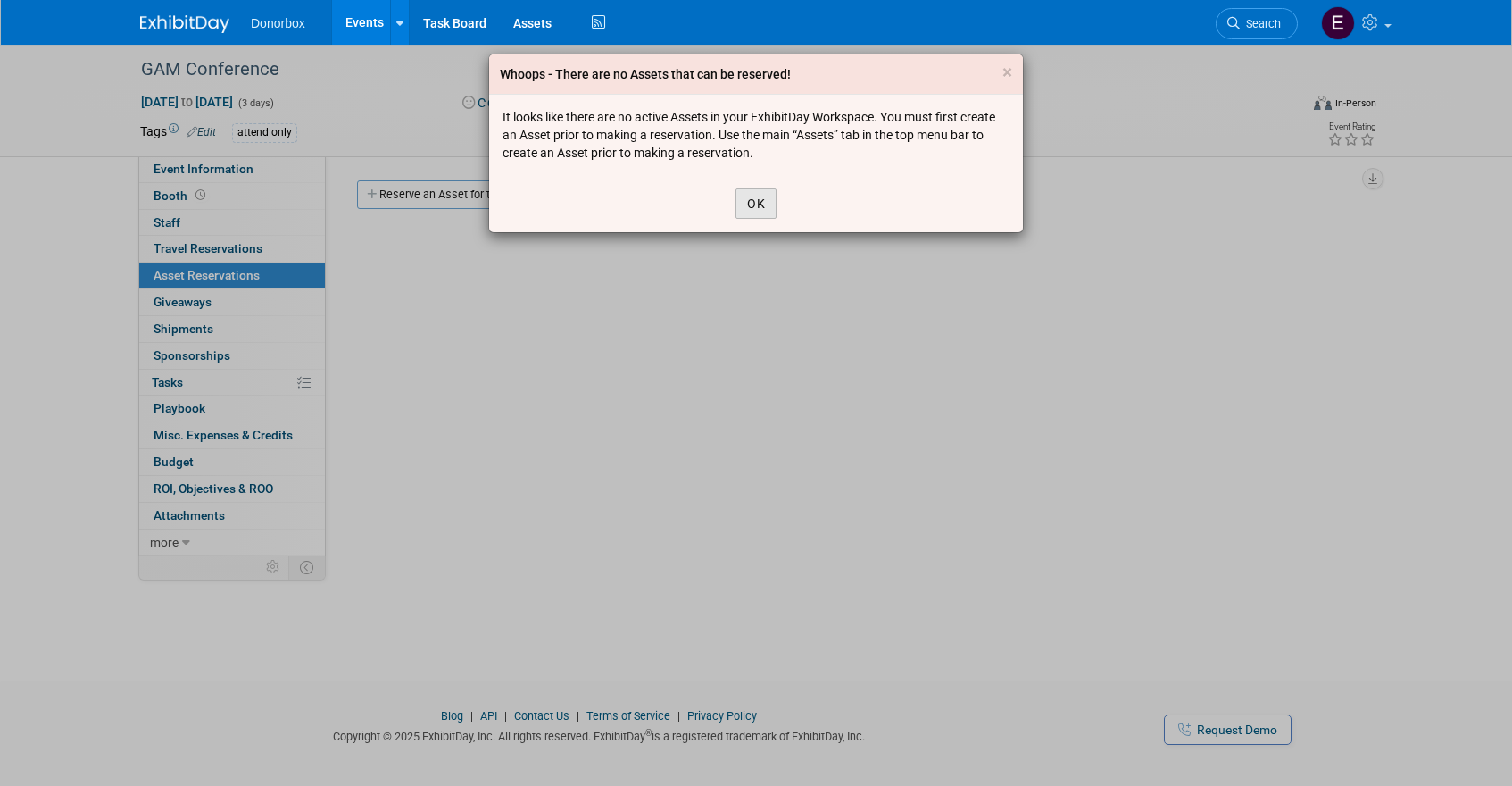
click at [755, 198] on button "OK" at bounding box center [756, 203] width 41 height 30
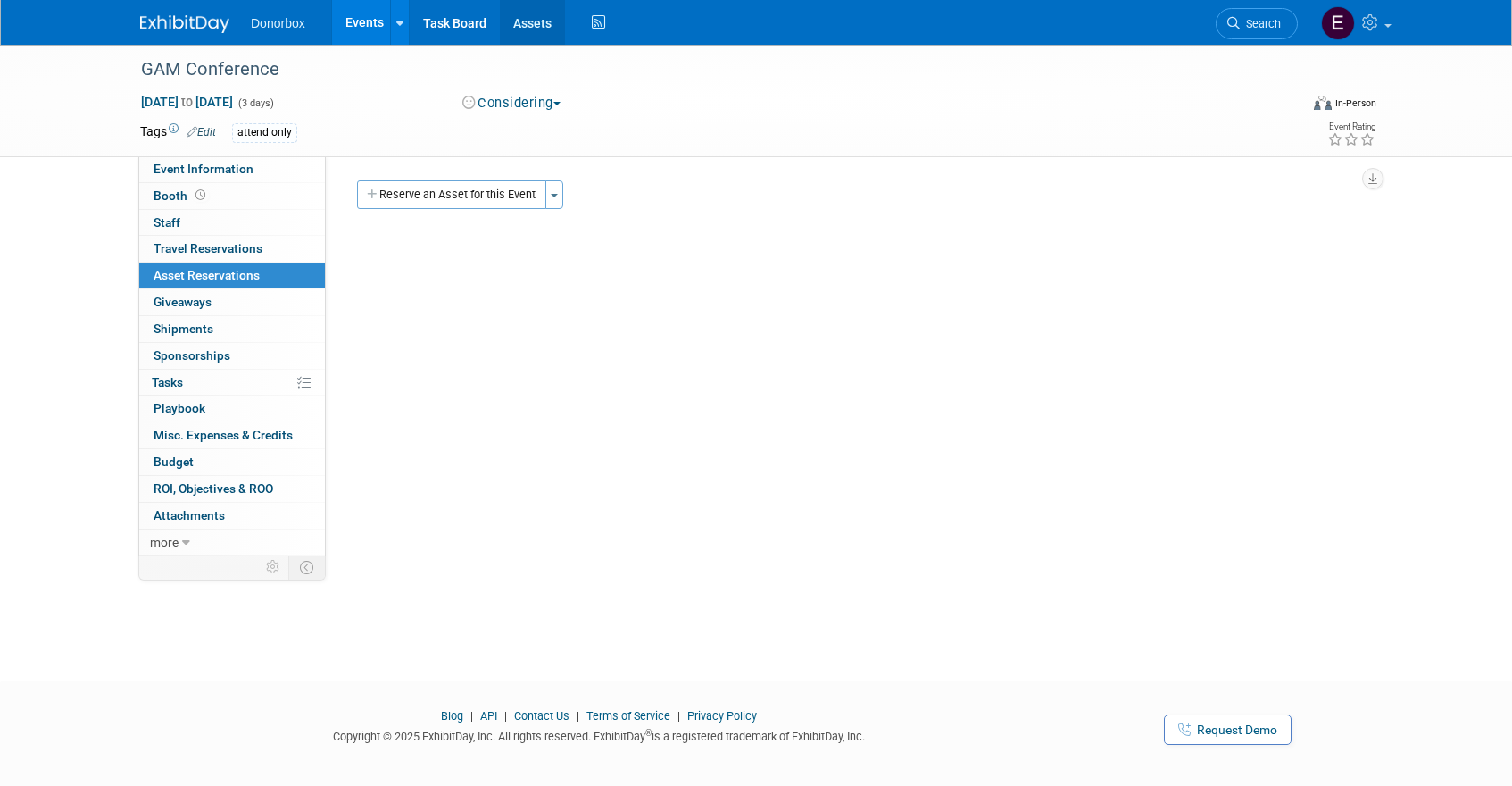
click at [534, 26] on link "Assets" at bounding box center [533, 22] width 66 height 45
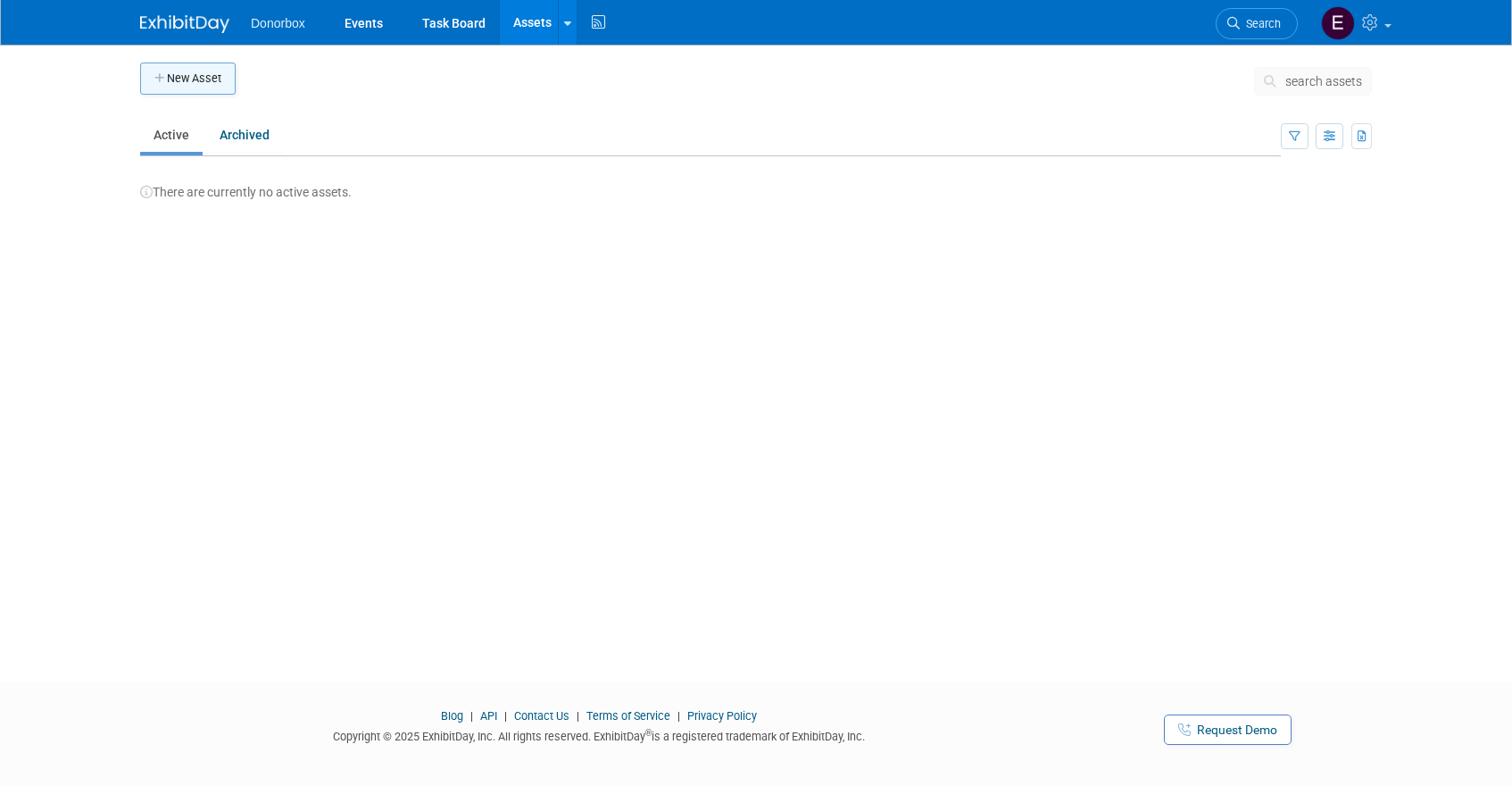
click at [197, 83] on button "New Asset" at bounding box center [188, 78] width 96 height 32
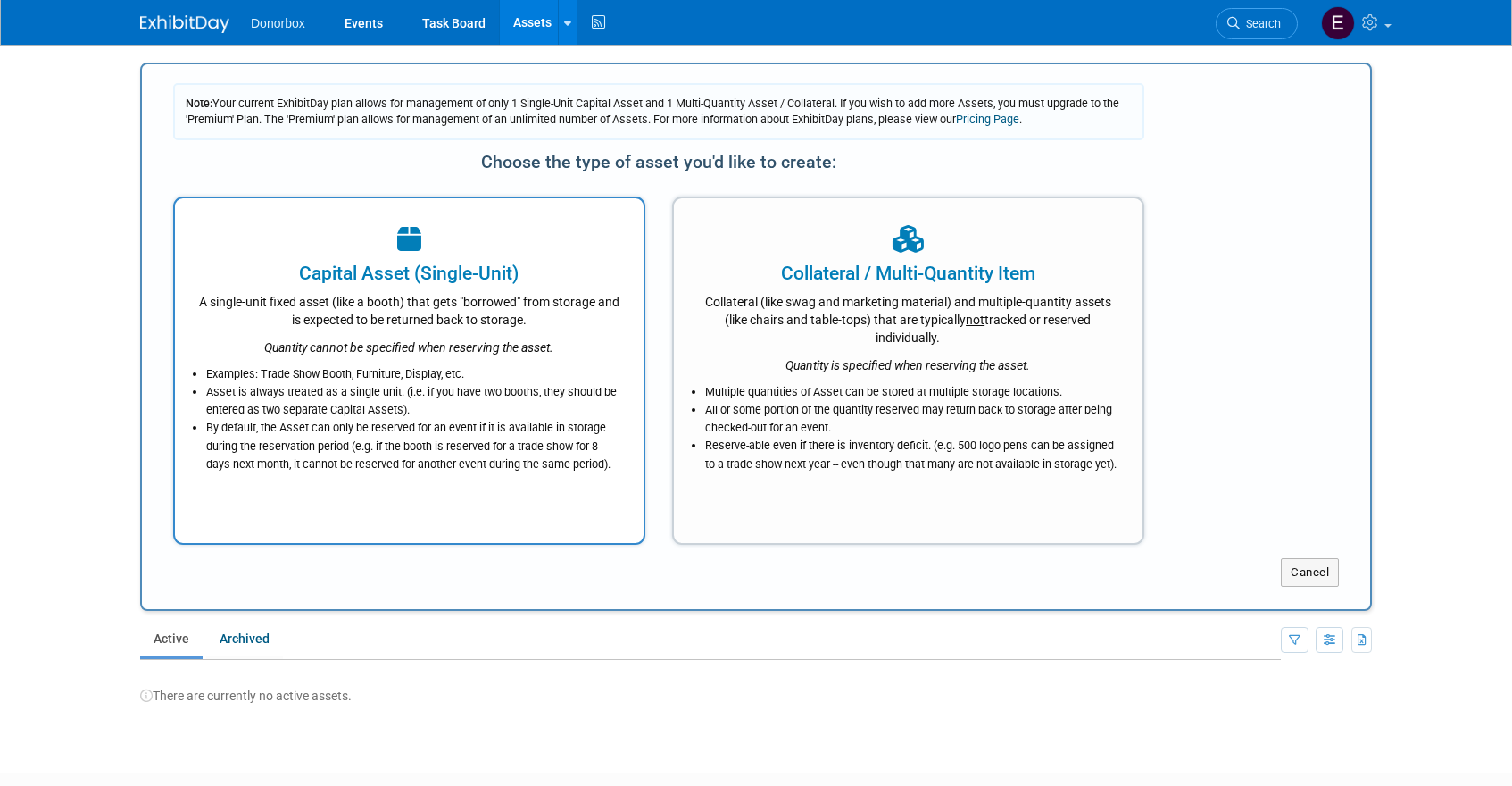
click at [334, 278] on div "Capital Asset (Single-Unit)" at bounding box center [410, 272] width 424 height 26
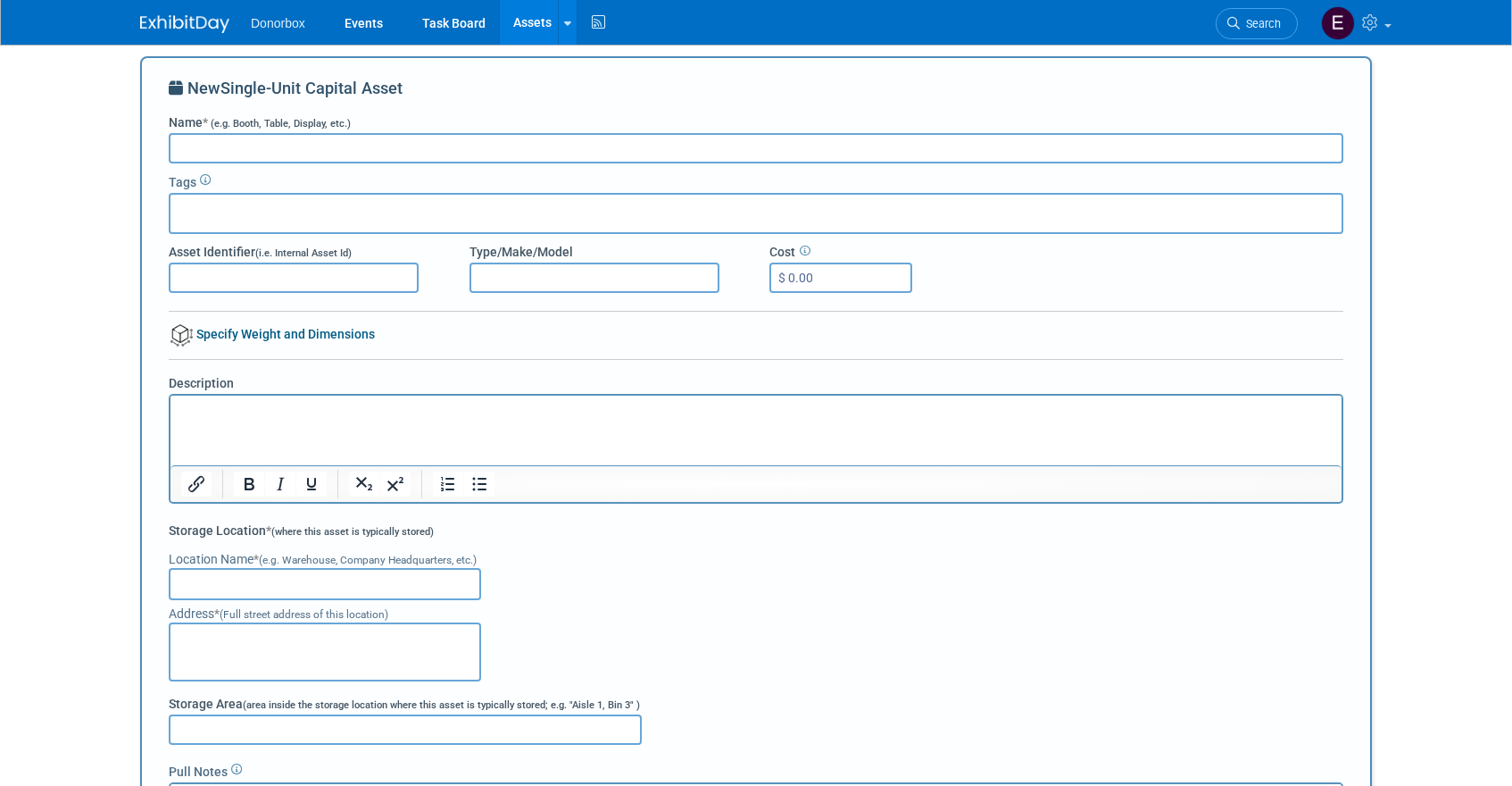
scroll to position [4, 0]
click at [201, 25] on img at bounding box center [185, 25] width 89 height 18
